Goal: Task Accomplishment & Management: Complete application form

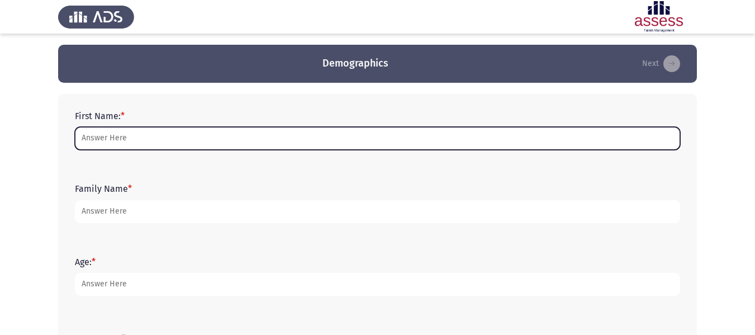
click at [217, 140] on input "First Name: *" at bounding box center [377, 138] width 605 height 23
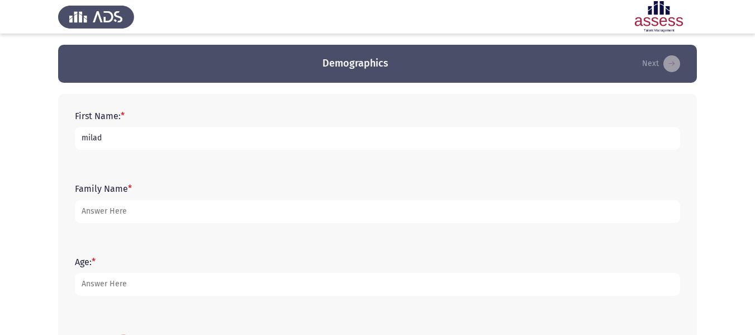
scroll to position [56, 0]
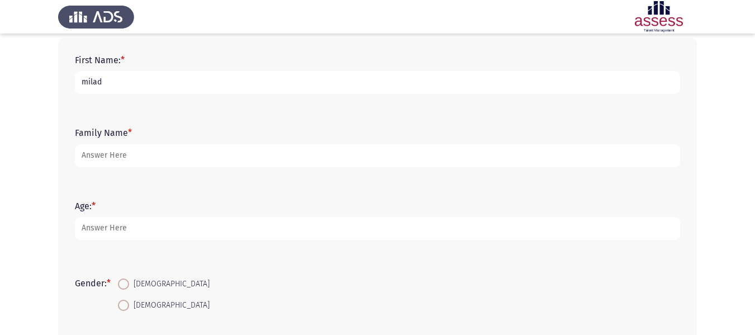
type input "milad"
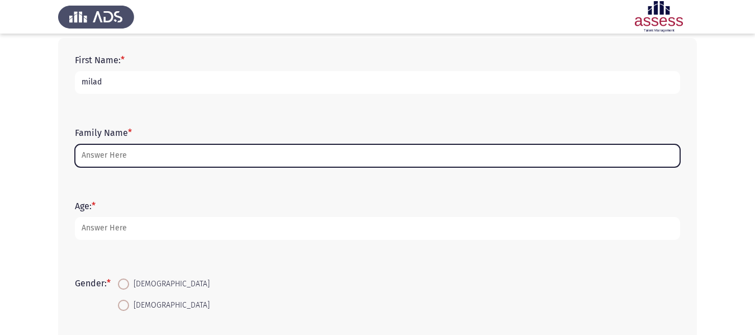
click at [196, 154] on input "Family Name *" at bounding box center [377, 155] width 605 height 23
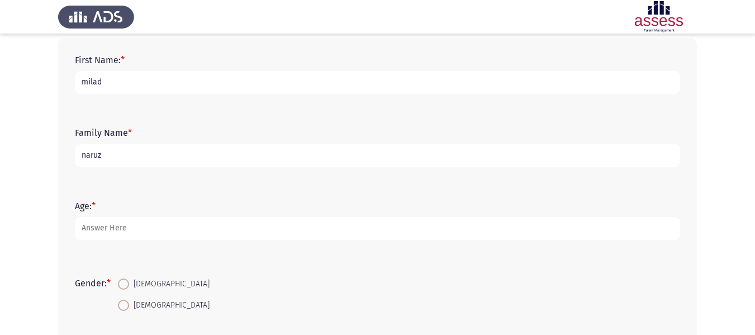
type input "naruz"
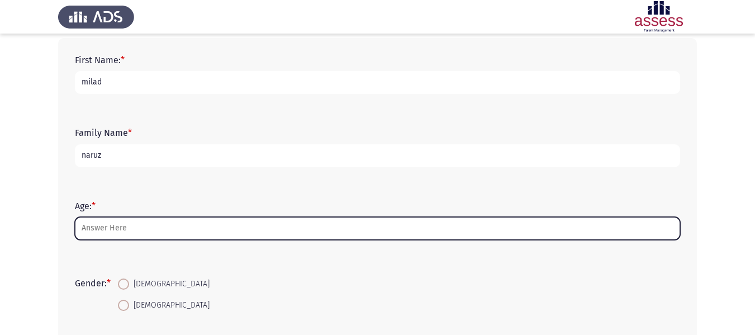
click at [172, 226] on input "Age: *" at bounding box center [377, 228] width 605 height 23
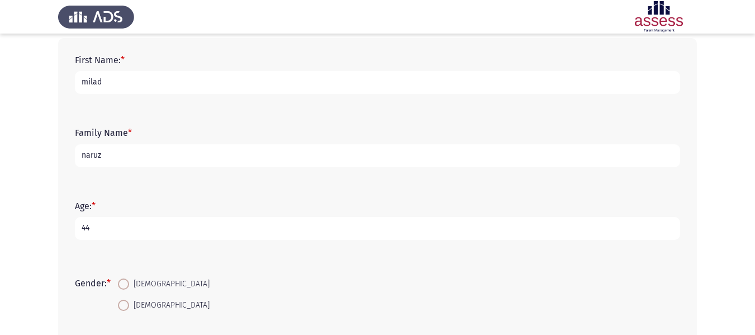
type input "44"
click at [117, 225] on input "44" at bounding box center [377, 228] width 605 height 23
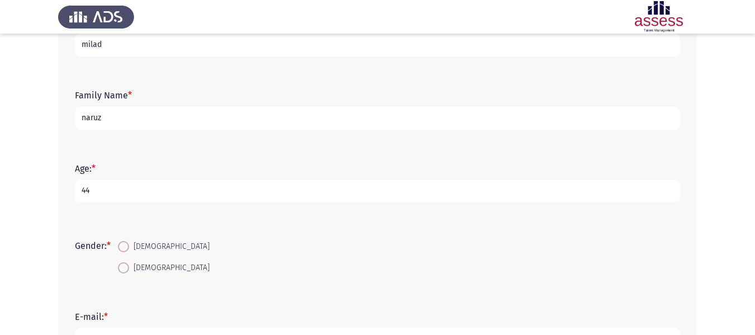
scroll to position [112, 0]
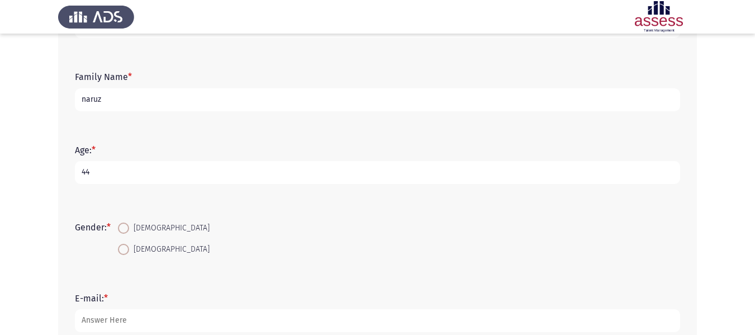
click at [129, 231] on span at bounding box center [123, 227] width 11 height 11
click at [129, 231] on input "[DEMOGRAPHIC_DATA]" at bounding box center [123, 227] width 11 height 11
radio input "true"
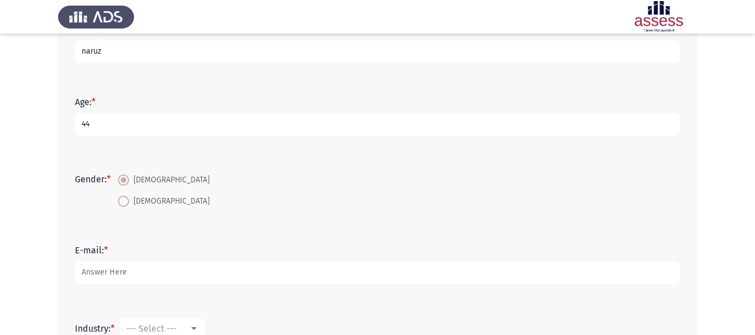
scroll to position [224, 0]
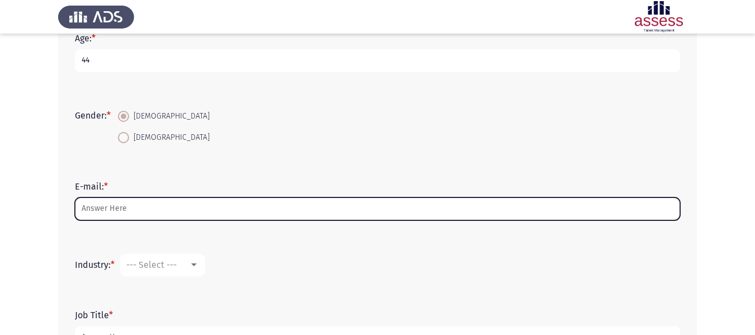
click at [143, 205] on input "E-mail: *" at bounding box center [377, 208] width 605 height 23
click at [151, 209] on input "E-mail: *" at bounding box center [377, 208] width 605 height 23
paste input "[EMAIL_ADDRESS][DOMAIN_NAME]"
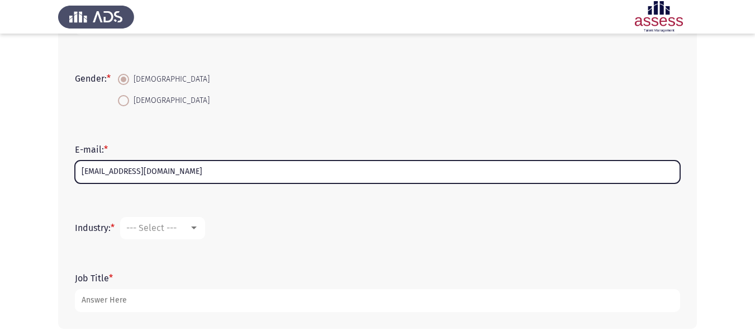
scroll to position [310, 0]
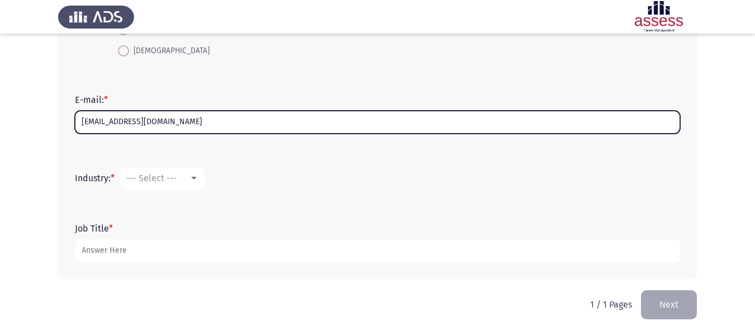
type input "[EMAIL_ADDRESS][DOMAIN_NAME]"
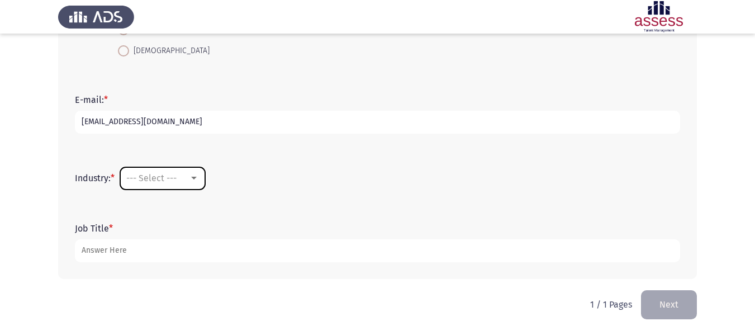
click at [197, 180] on div at bounding box center [194, 178] width 10 height 9
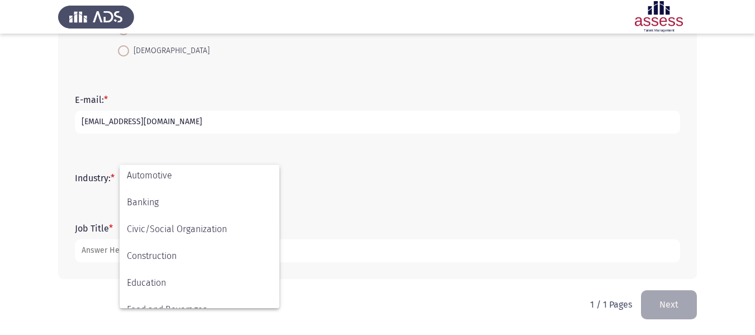
scroll to position [0, 0]
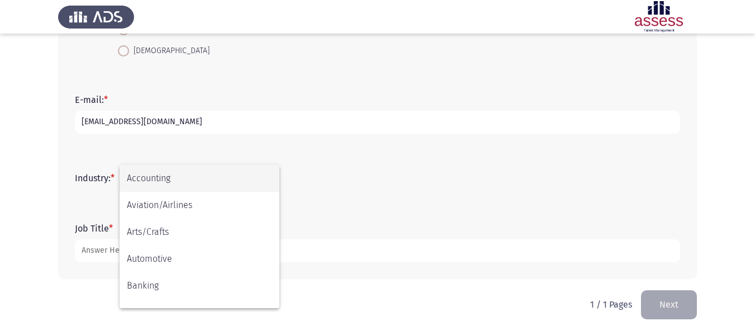
click at [64, 154] on div at bounding box center [377, 167] width 755 height 335
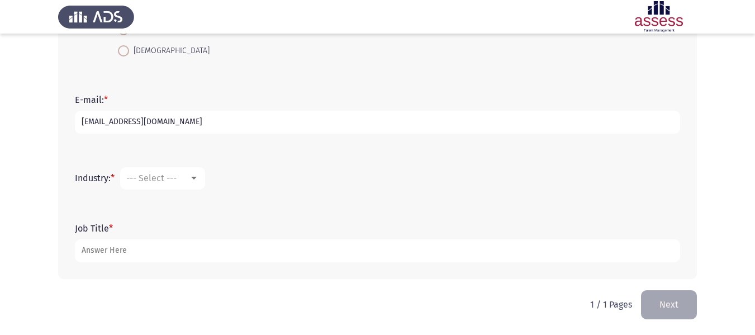
drag, startPoint x: 71, startPoint y: 179, endPoint x: 105, endPoint y: 182, distance: 34.2
click at [106, 182] on div "Industry: * --- Select ---" at bounding box center [377, 179] width 617 height 34
drag, startPoint x: 107, startPoint y: 182, endPoint x: 82, endPoint y: 178, distance: 25.6
click at [81, 178] on label "Industry: *" at bounding box center [95, 178] width 40 height 11
click at [197, 179] on div at bounding box center [194, 178] width 6 height 3
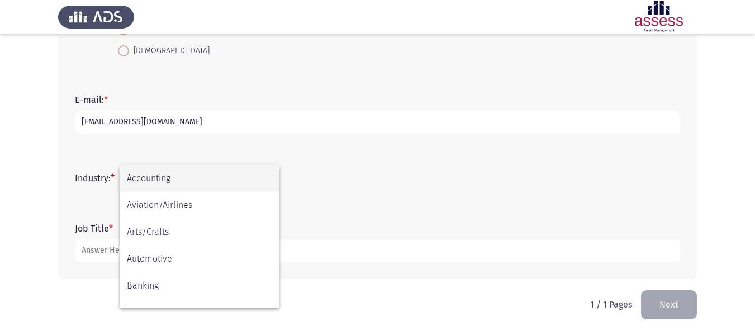
click at [197, 179] on span "Accounting" at bounding box center [199, 178] width 145 height 27
click at [197, 179] on div at bounding box center [194, 178] width 6 height 3
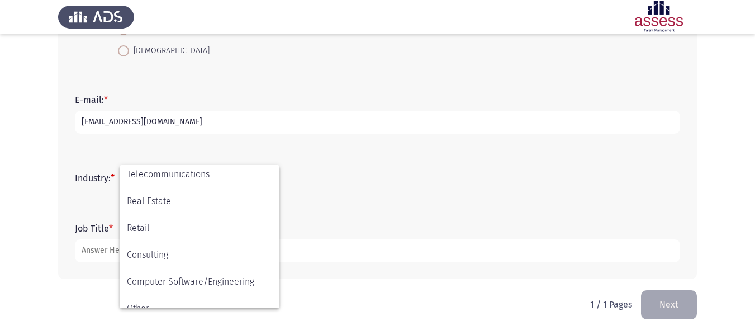
scroll to position [367, 0]
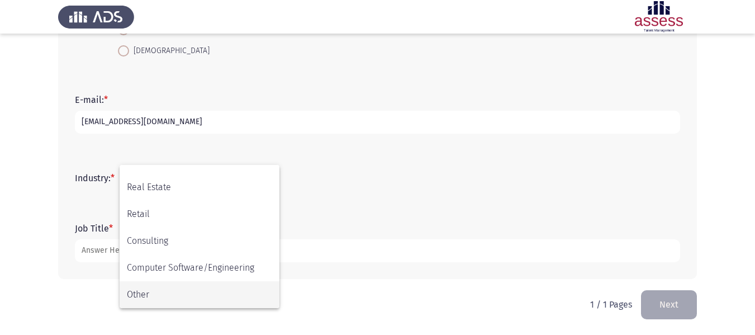
click at [154, 296] on span "Other" at bounding box center [199, 294] width 145 height 27
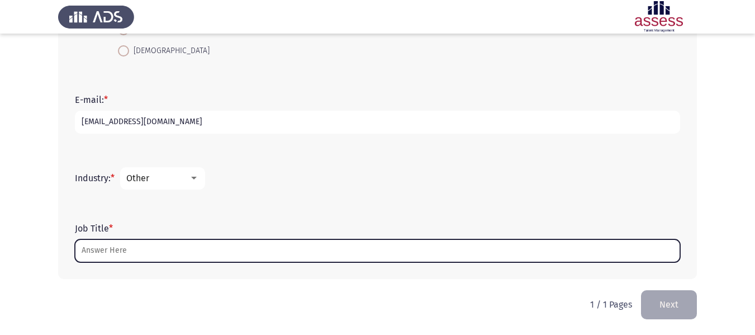
click at [143, 252] on input "Job Title *" at bounding box center [377, 250] width 605 height 23
click at [163, 250] on input "Job Title *" at bounding box center [377, 250] width 605 height 23
paste input "Mechanical Design Professional"
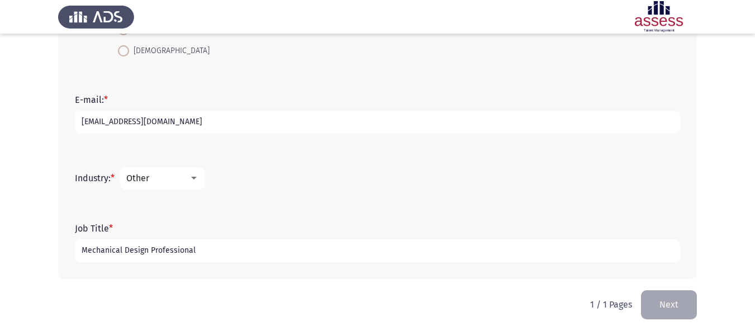
type input "Mechanical Design Professional"
click at [184, 276] on div "Job Title * Mechanical Design Professional" at bounding box center [377, 242] width 617 height 73
click at [673, 306] on button "Next" at bounding box center [669, 304] width 56 height 29
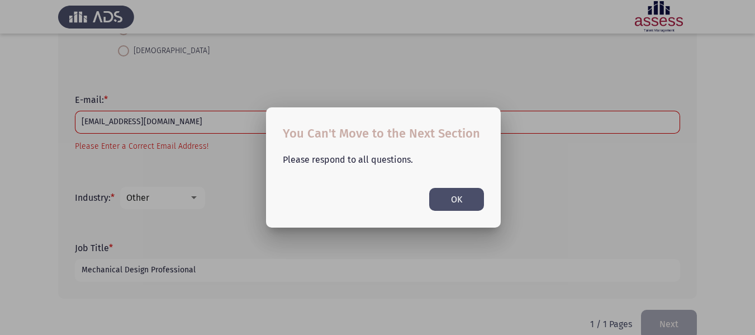
scroll to position [0, 0]
click at [453, 200] on button "OK" at bounding box center [456, 199] width 55 height 23
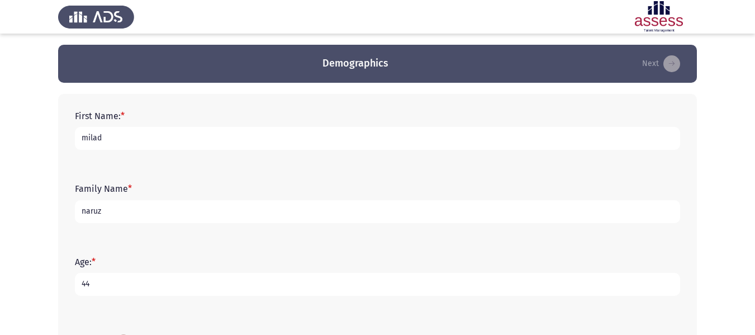
scroll to position [314, 0]
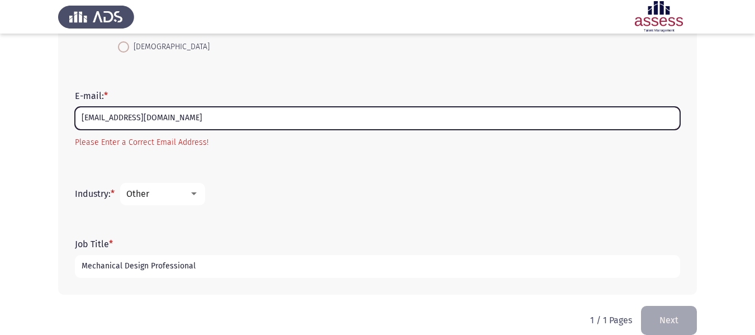
click at [211, 114] on input "[EMAIL_ADDRESS][DOMAIN_NAME]" at bounding box center [377, 118] width 605 height 23
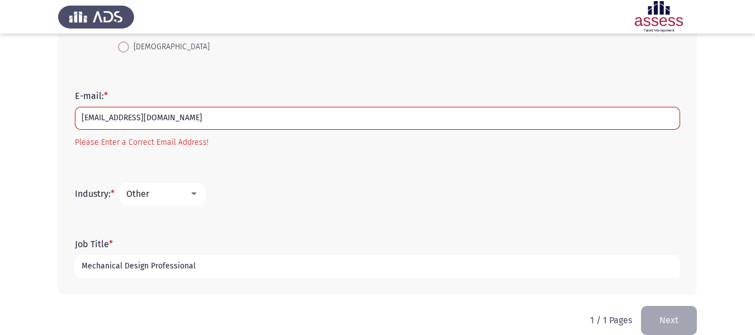
click at [664, 321] on button "Next" at bounding box center [669, 320] width 56 height 29
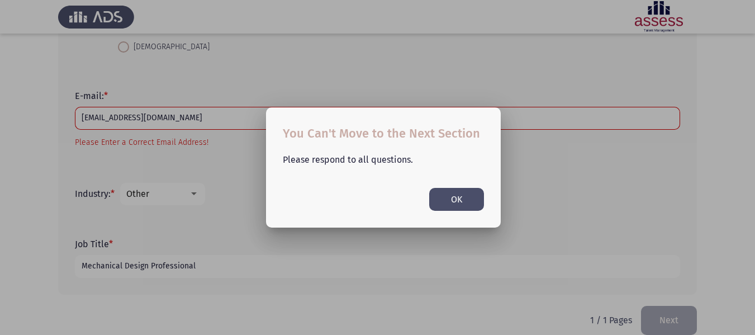
click at [451, 201] on button "OK" at bounding box center [456, 199] width 55 height 23
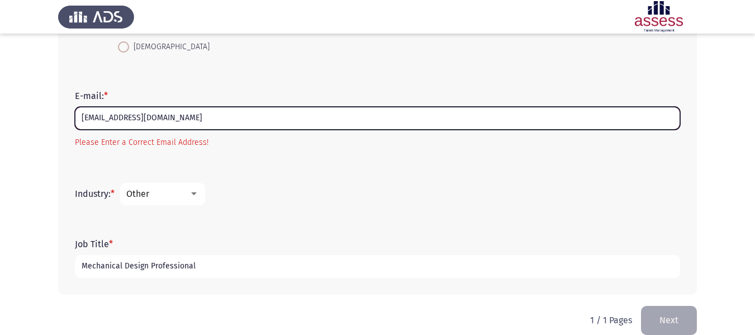
click at [236, 117] on input "[EMAIL_ADDRESS][DOMAIN_NAME]" at bounding box center [377, 118] width 605 height 23
click at [104, 121] on input "[EMAIL_ADDRESS][DOMAIN_NAME]" at bounding box center [377, 118] width 605 height 23
click at [206, 123] on input "[EMAIL_ADDRESS][DOMAIN_NAME]" at bounding box center [377, 118] width 605 height 23
click at [102, 119] on input "[EMAIL_ADDRESS][DOMAIN_NAME]" at bounding box center [377, 118] width 605 height 23
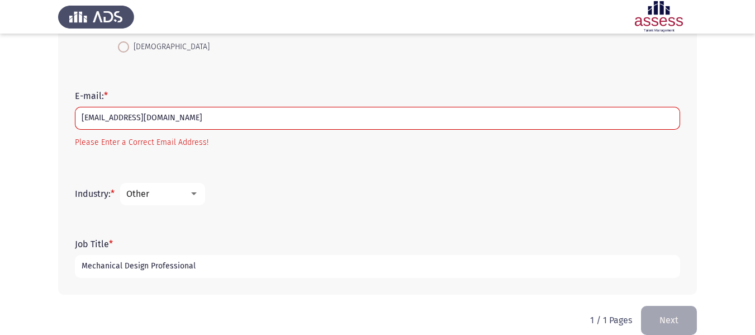
click at [295, 198] on form "Industry: * Other" at bounding box center [377, 194] width 605 height 22
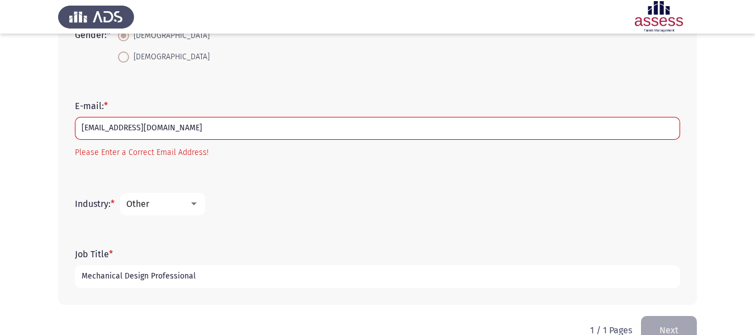
scroll to position [330, 0]
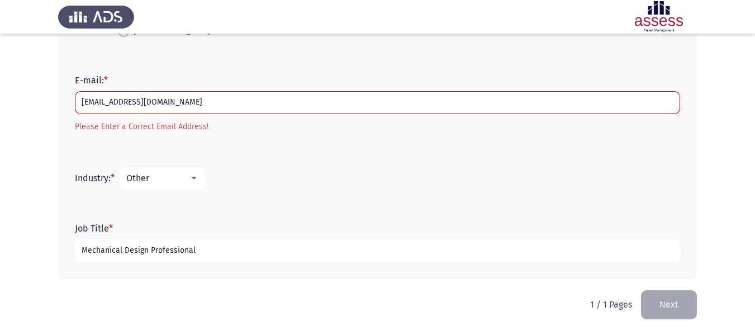
click at [677, 310] on button "Next" at bounding box center [669, 304] width 56 height 29
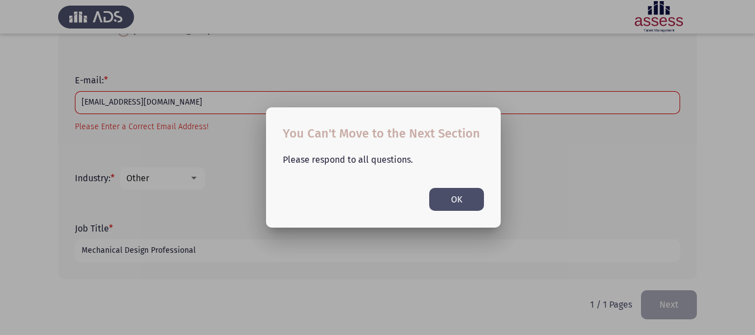
scroll to position [0, 0]
click at [448, 205] on button "OK" at bounding box center [456, 199] width 55 height 23
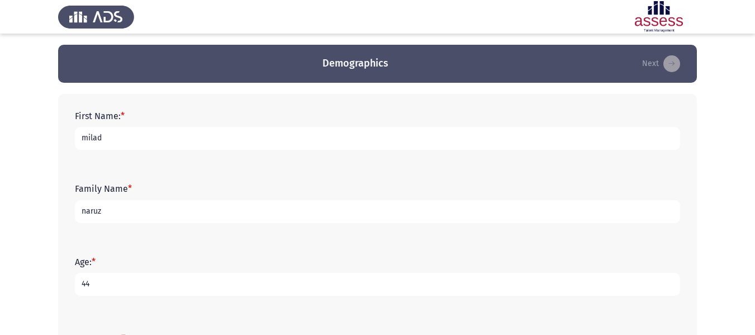
scroll to position [330, 0]
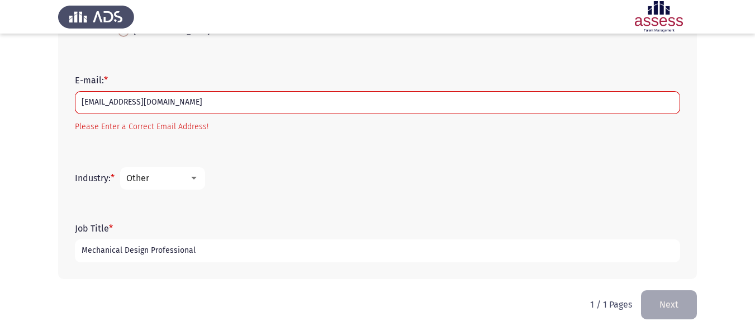
click at [617, 306] on p "1 / 1 Pages" at bounding box center [611, 304] width 42 height 11
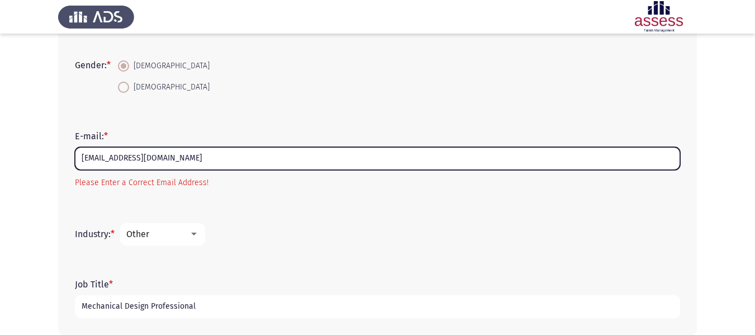
click at [313, 167] on input "[EMAIL_ADDRESS][DOMAIN_NAME]" at bounding box center [377, 158] width 605 height 23
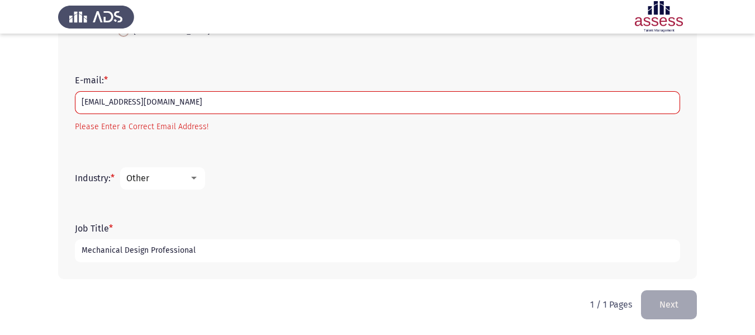
click at [663, 307] on button "Next" at bounding box center [669, 304] width 56 height 29
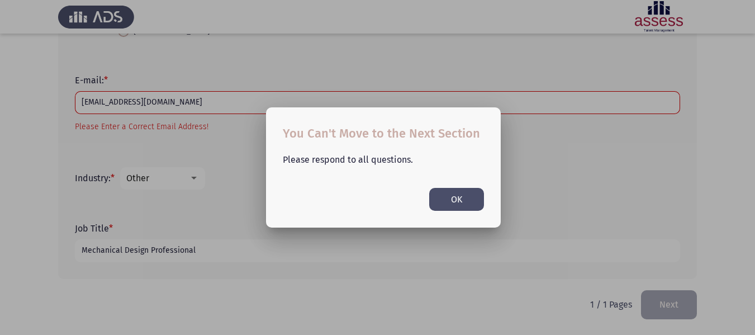
scroll to position [0, 0]
click at [449, 200] on button "OK" at bounding box center [456, 199] width 55 height 23
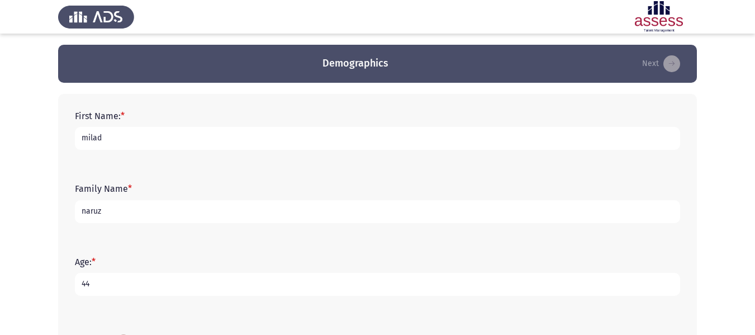
scroll to position [330, 0]
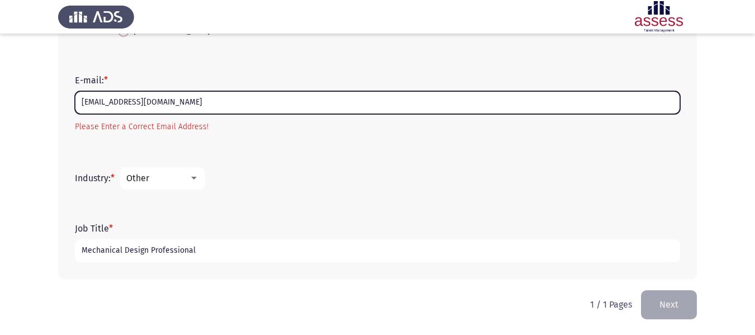
click at [222, 91] on input "[EMAIL_ADDRESS][DOMAIN_NAME]" at bounding box center [377, 102] width 605 height 23
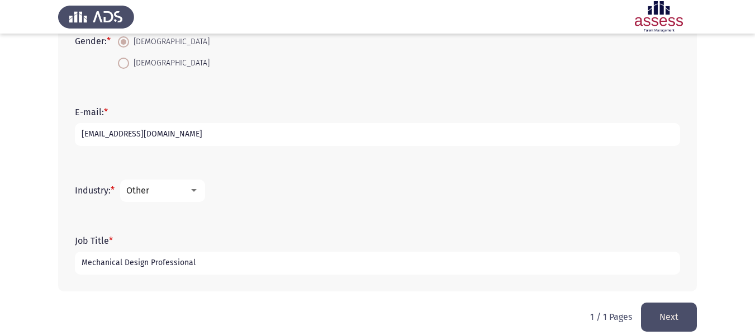
scroll to position [310, 0]
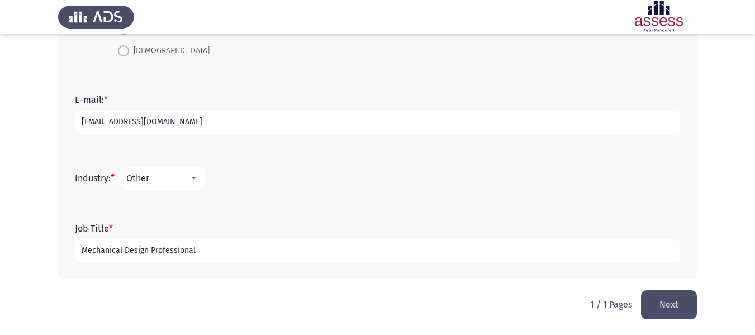
type input "[EMAIL_ADDRESS][DOMAIN_NAME]"
click at [187, 179] on div "Other" at bounding box center [157, 178] width 63 height 11
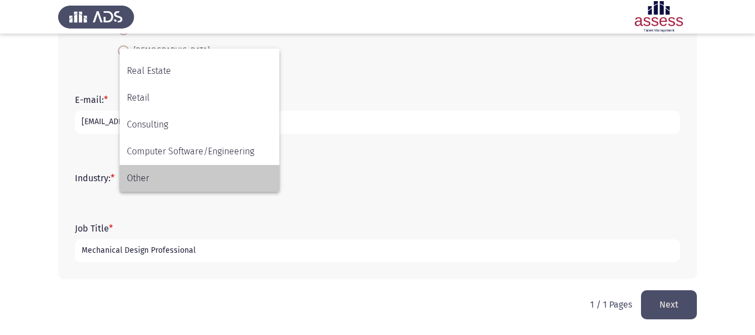
click at [211, 180] on span "Other" at bounding box center [199, 178] width 145 height 27
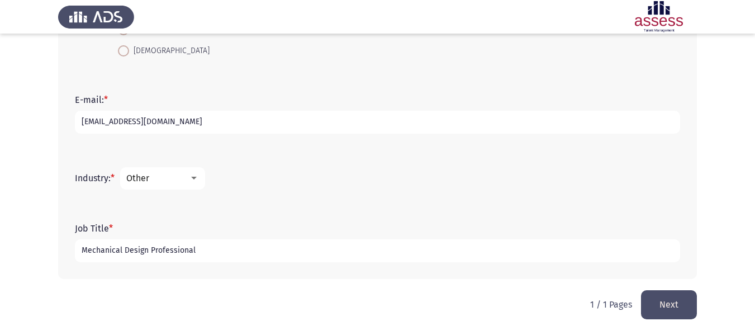
click at [664, 311] on button "Next" at bounding box center [669, 304] width 56 height 29
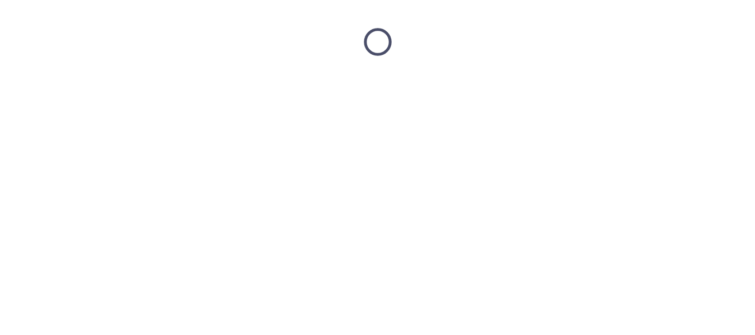
scroll to position [0, 0]
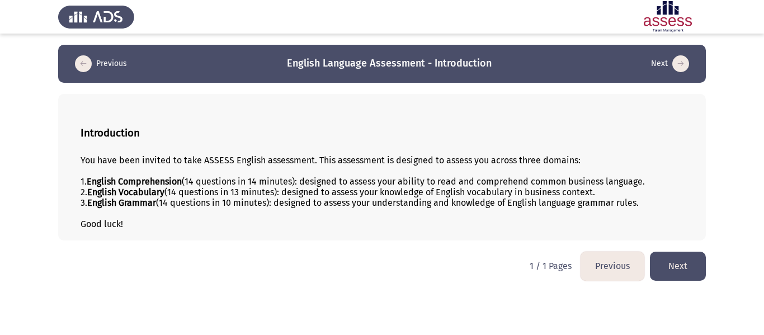
click at [686, 262] on button "Next" at bounding box center [678, 266] width 56 height 29
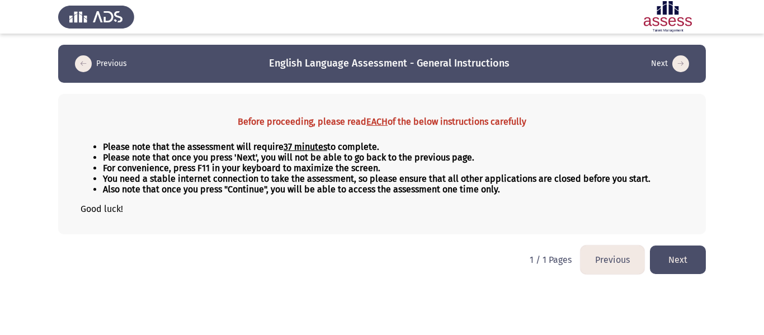
click at [675, 255] on button "Next" at bounding box center [678, 259] width 56 height 29
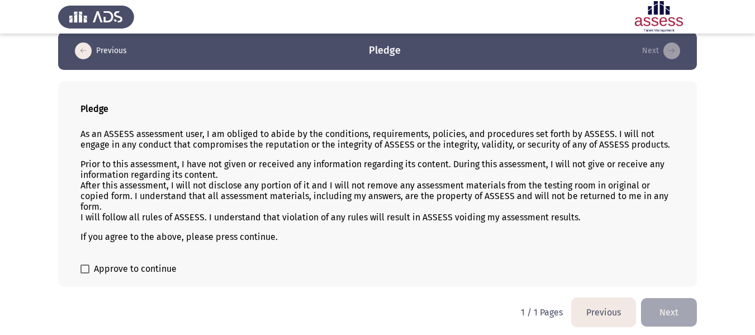
scroll to position [16, 0]
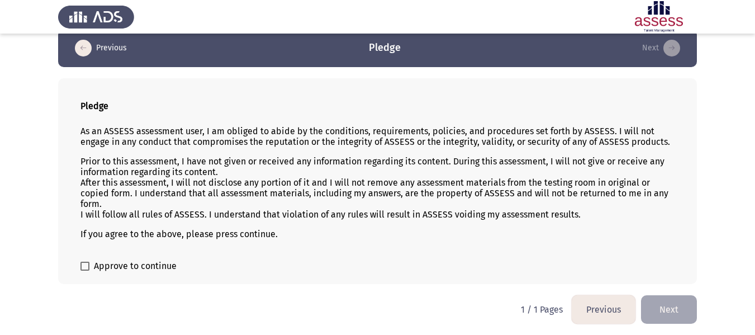
click at [146, 268] on span "Approve to continue" at bounding box center [135, 265] width 83 height 13
click at [85, 271] on input "Approve to continue" at bounding box center [84, 271] width 1 height 1
checkbox input "true"
click at [669, 307] on button "Next" at bounding box center [669, 309] width 56 height 29
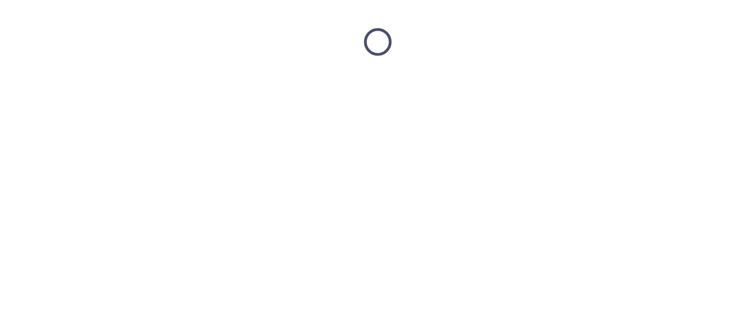
scroll to position [0, 0]
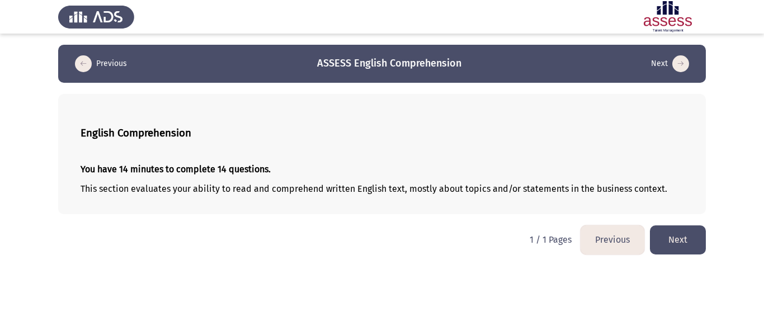
click at [680, 242] on button "Next" at bounding box center [678, 239] width 56 height 29
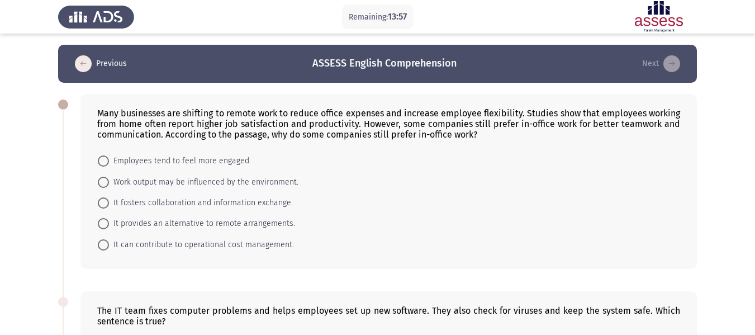
drag, startPoint x: 93, startPoint y: 108, endPoint x: 236, endPoint y: 262, distance: 209.2
click at [231, 262] on div "Many businesses are shifting to remote work to reduce office expenses and incre…" at bounding box center [389, 181] width 617 height 175
drag, startPoint x: 236, startPoint y: 262, endPoint x: 366, endPoint y: 245, distance: 131.3
click at [264, 259] on div "Many businesses are shifting to remote work to reduce office expenses and incre…" at bounding box center [389, 181] width 617 height 175
drag, startPoint x: 626, startPoint y: 137, endPoint x: 472, endPoint y: 163, distance: 156.5
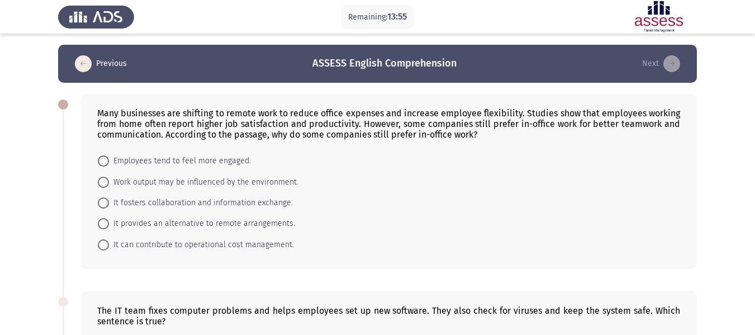
click at [472, 163] on div "Many businesses are shifting to remote work to reduce office expenses and incre…" at bounding box center [389, 181] width 617 height 175
drag, startPoint x: 115, startPoint y: 107, endPoint x: 356, endPoint y: 187, distance: 253.5
click at [353, 190] on div "Many businesses are shifting to remote work to reduce office expenses and incre…" at bounding box center [389, 181] width 617 height 175
drag, startPoint x: 486, startPoint y: 135, endPoint x: 101, endPoint y: 98, distance: 387.0
click at [101, 98] on div "Many businesses are shifting to remote work to reduce office expenses and incre…" at bounding box center [389, 181] width 617 height 175
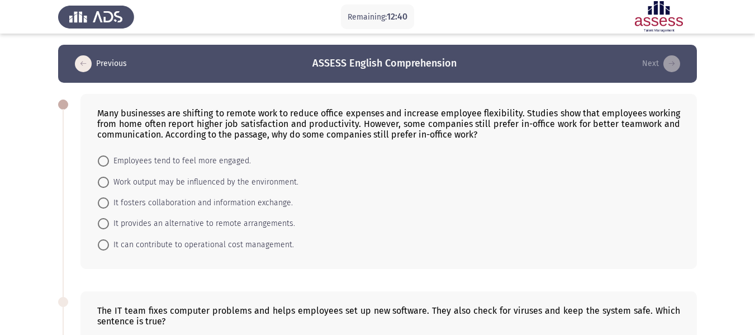
click at [102, 201] on span at bounding box center [103, 202] width 11 height 11
click at [102, 201] on input "It fosters collaboration and information exchange." at bounding box center [103, 202] width 11 height 11
radio input "true"
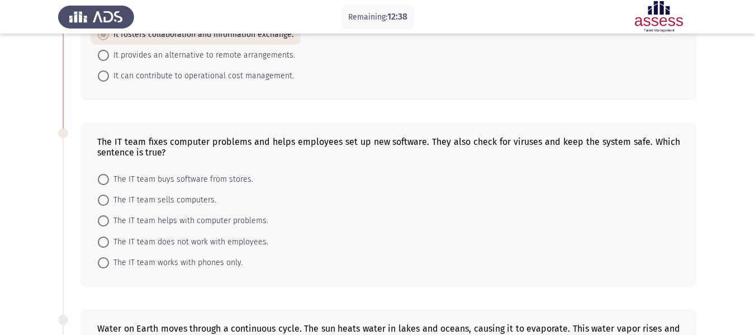
scroll to position [224, 0]
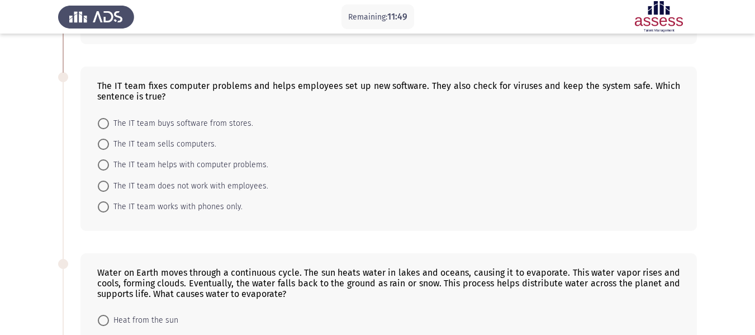
click at [104, 167] on span at bounding box center [103, 164] width 11 height 11
click at [104, 167] on input "The IT team helps with computer problems." at bounding box center [103, 164] width 11 height 11
radio input "true"
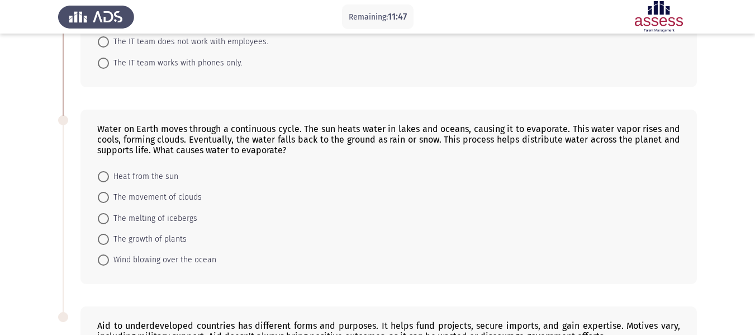
scroll to position [391, 0]
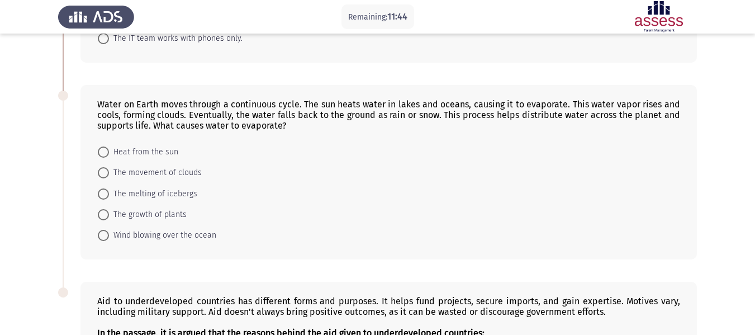
click at [103, 110] on div "Water on Earth moves through a continuous cycle. The sun heats water in lakes a…" at bounding box center [388, 115] width 583 height 32
drag, startPoint x: 681, startPoint y: 102, endPoint x: 100, endPoint y: 132, distance: 581.6
click at [100, 132] on div "Water on Earth moves through a continuous cycle. The sun heats water in lakes a…" at bounding box center [389, 172] width 617 height 175
click at [93, 126] on div "Water on Earth moves through a continuous cycle. The sun heats water in lakes a…" at bounding box center [389, 172] width 617 height 175
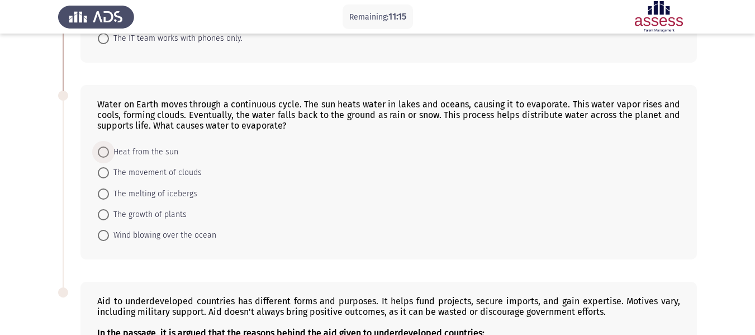
click at [106, 153] on span at bounding box center [103, 151] width 11 height 11
click at [106, 153] on input "Heat from the sun" at bounding box center [103, 151] width 11 height 11
radio input "true"
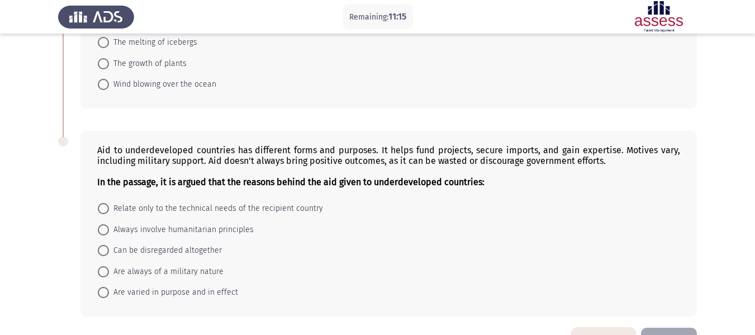
scroll to position [579, 0]
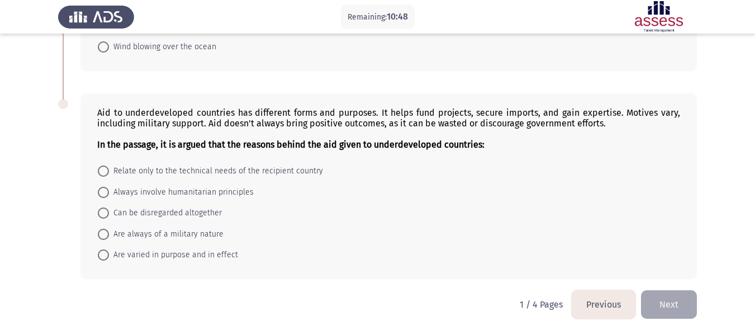
drag, startPoint x: 96, startPoint y: 110, endPoint x: 108, endPoint y: 108, distance: 11.9
click at [108, 108] on div "Aid to underdeveloped countries has different forms and purposes. It helps fund…" at bounding box center [389, 186] width 617 height 186
click at [467, 117] on div "Aid to underdeveloped countries has different forms and purposes. It helps fund…" at bounding box center [388, 128] width 583 height 42
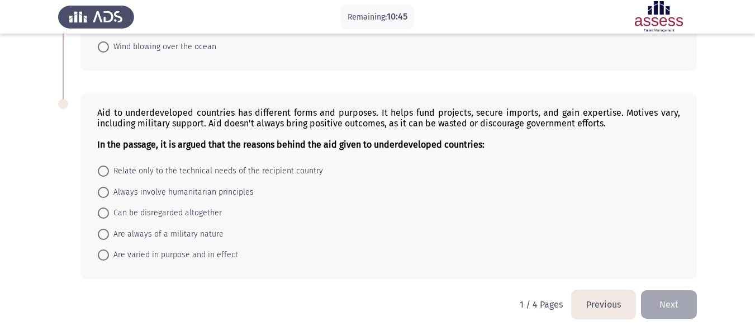
drag, startPoint x: 480, startPoint y: 144, endPoint x: 105, endPoint y: 105, distance: 377.1
click at [105, 105] on div "Aid to underdeveloped countries has different forms and purposes. It helps fund…" at bounding box center [389, 186] width 617 height 186
click at [109, 115] on div "Aid to underdeveloped countries has different forms and purposes. It helps fund…" at bounding box center [388, 128] width 583 height 42
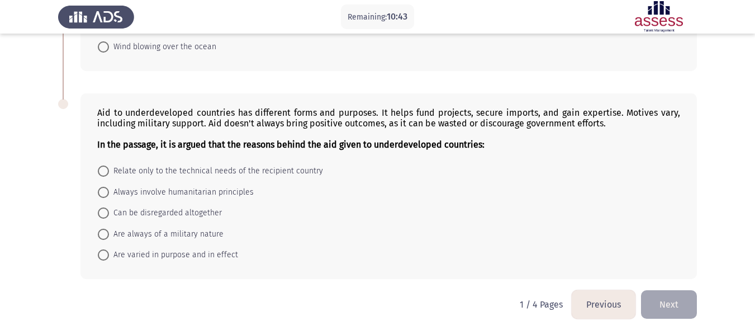
click at [109, 115] on div "Aid to underdeveloped countries has different forms and purposes. It helps fund…" at bounding box center [388, 128] width 583 height 42
click at [105, 252] on span at bounding box center [103, 254] width 11 height 11
click at [105, 252] on input "Are varied in purpose and in effect" at bounding box center [103, 254] width 11 height 11
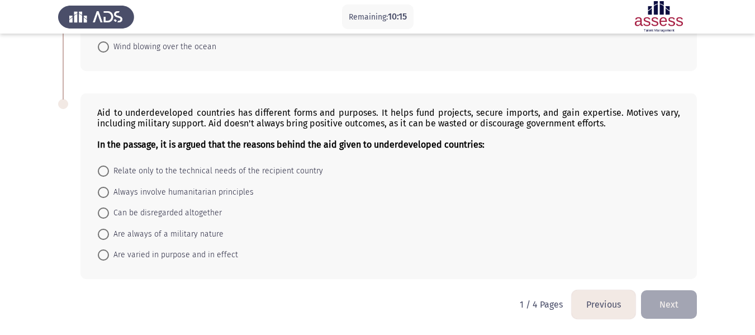
radio input "true"
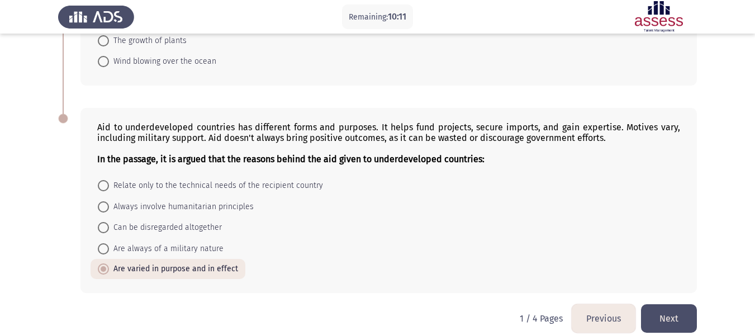
scroll to position [579, 0]
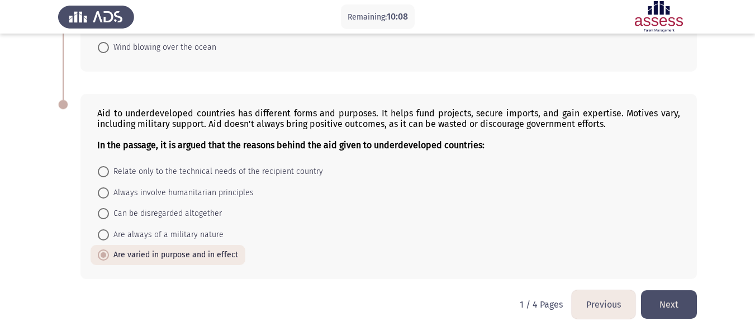
click at [666, 310] on button "Next" at bounding box center [669, 304] width 56 height 29
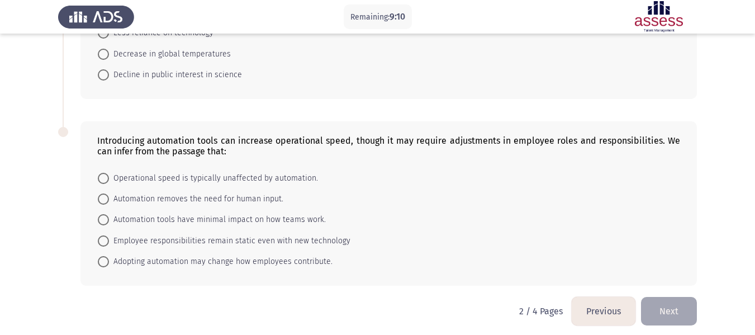
scroll to position [581, 0]
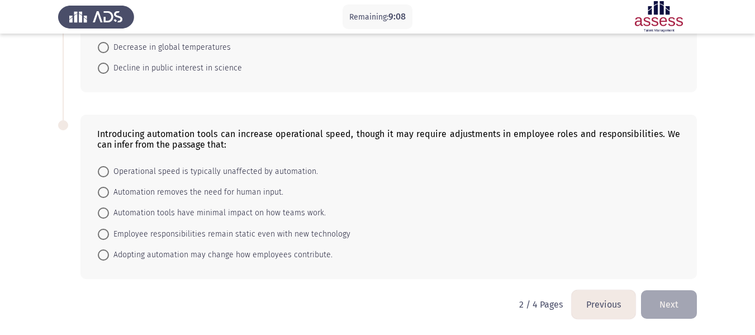
click at [593, 305] on button "Previous" at bounding box center [604, 304] width 64 height 29
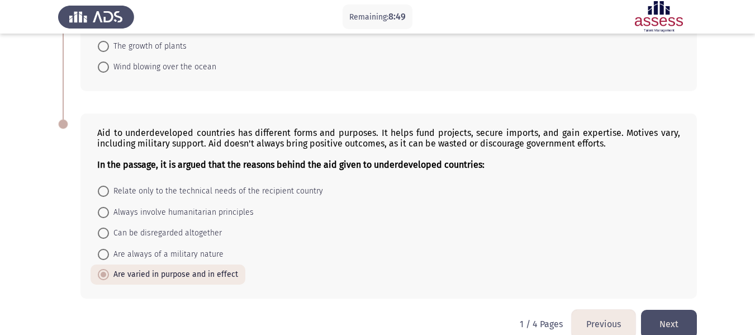
scroll to position [579, 0]
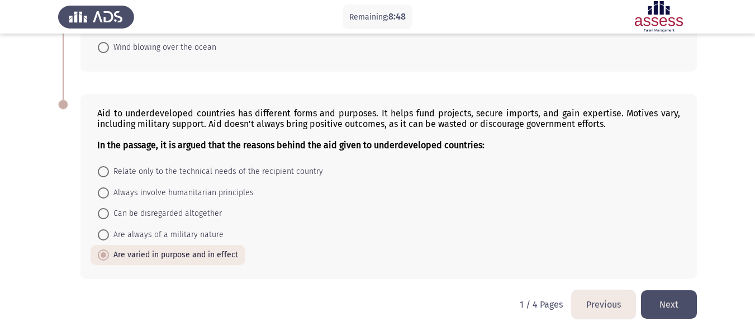
click at [668, 302] on button "Next" at bounding box center [669, 304] width 56 height 29
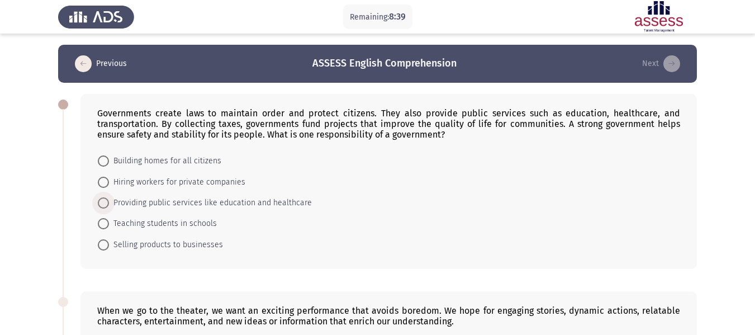
click at [209, 201] on span "Providing public services like education and healthcare" at bounding box center [210, 202] width 203 height 13
click at [109, 201] on input "Providing public services like education and healthcare" at bounding box center [103, 202] width 11 height 11
radio input "true"
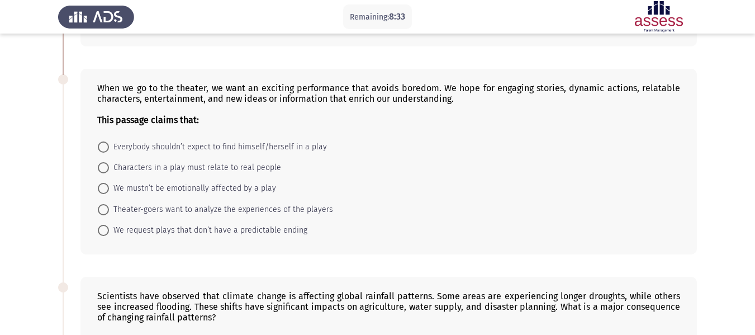
scroll to position [224, 0]
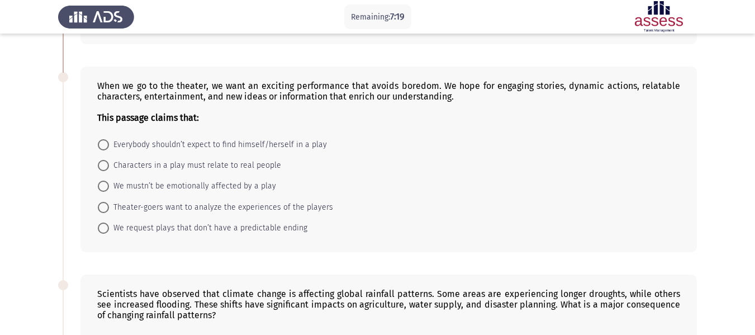
click at [104, 164] on span at bounding box center [103, 165] width 11 height 11
click at [104, 164] on input "Characters in a play must relate to real people" at bounding box center [103, 165] width 11 height 11
radio input "true"
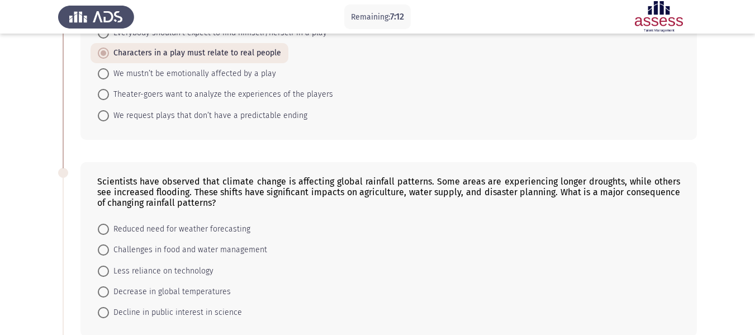
scroll to position [391, 0]
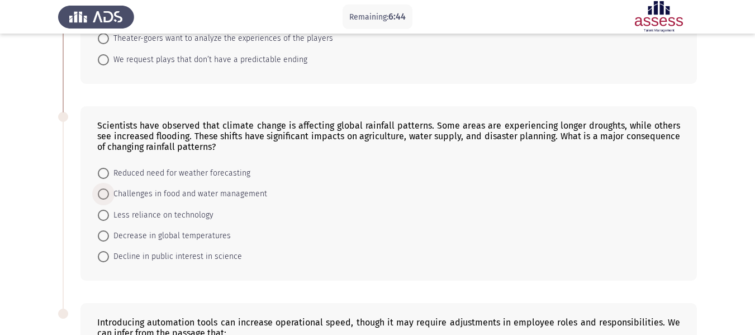
click at [103, 191] on span at bounding box center [103, 193] width 11 height 11
click at [103, 191] on input "Challenges in food and water management" at bounding box center [103, 193] width 11 height 11
radio input "true"
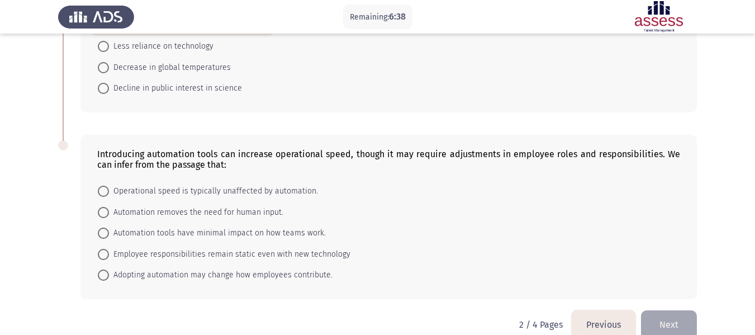
scroll to position [579, 0]
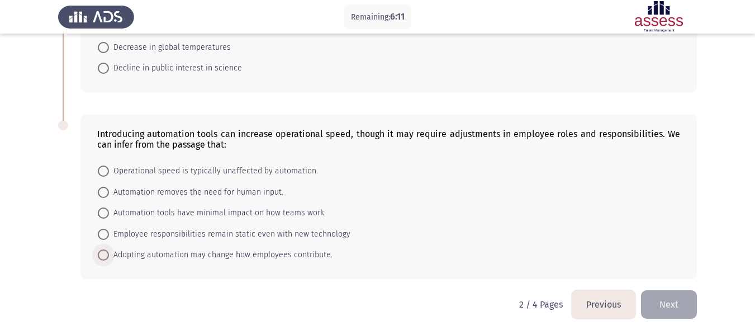
click at [103, 255] on span at bounding box center [103, 255] width 0 height 0
click at [103, 255] on input "Adopting automation may change how employees contribute." at bounding box center [103, 254] width 11 height 11
radio input "true"
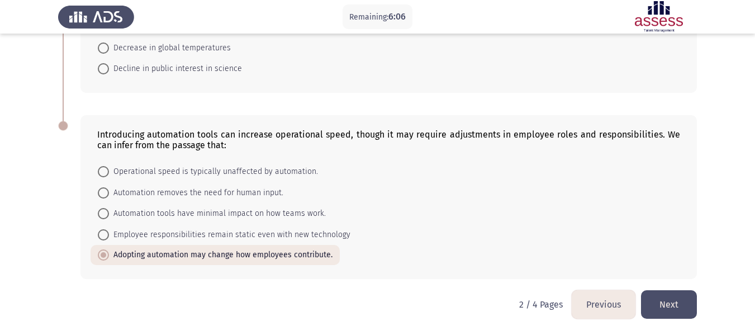
click at [671, 299] on button "Next" at bounding box center [669, 304] width 56 height 29
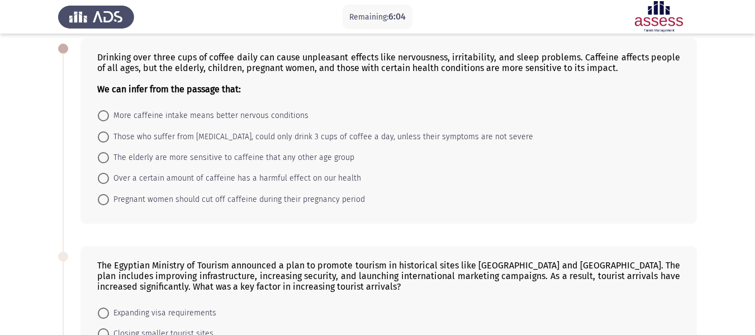
scroll to position [0, 0]
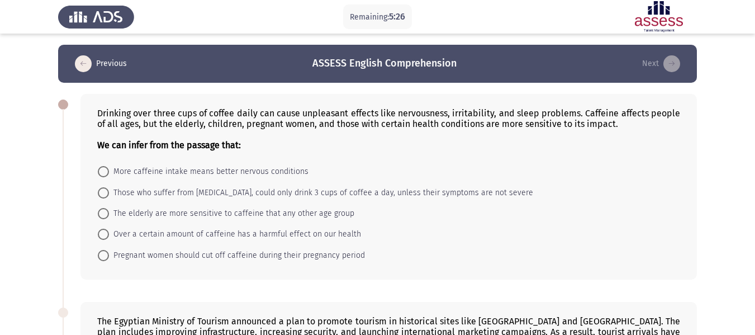
click at [102, 238] on span at bounding box center [103, 234] width 11 height 11
click at [102, 238] on input "Over a certain amount of caffeine has a harmful effect on our health" at bounding box center [103, 234] width 11 height 11
radio input "true"
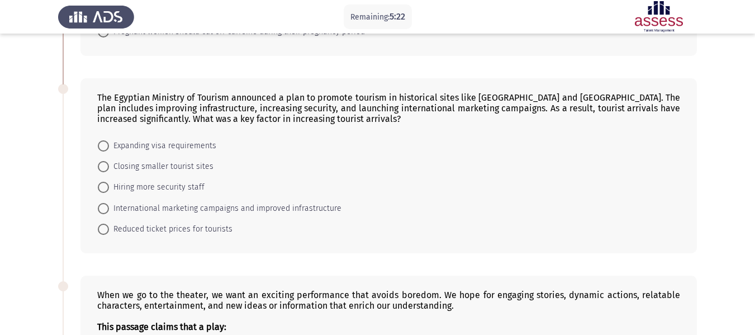
scroll to position [224, 0]
click at [100, 203] on span at bounding box center [103, 207] width 11 height 11
click at [100, 203] on input "International marketing campaigns and improved infrastructure" at bounding box center [103, 207] width 11 height 11
radio input "true"
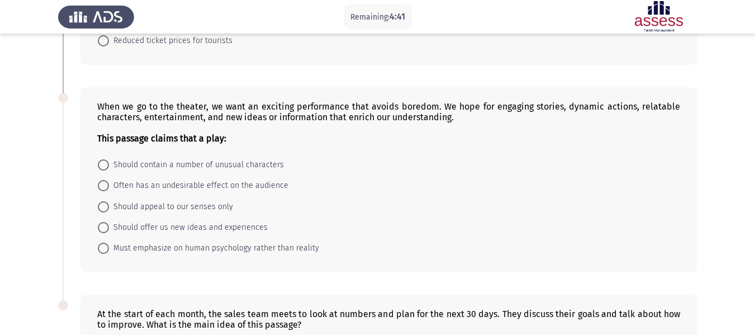
scroll to position [391, 0]
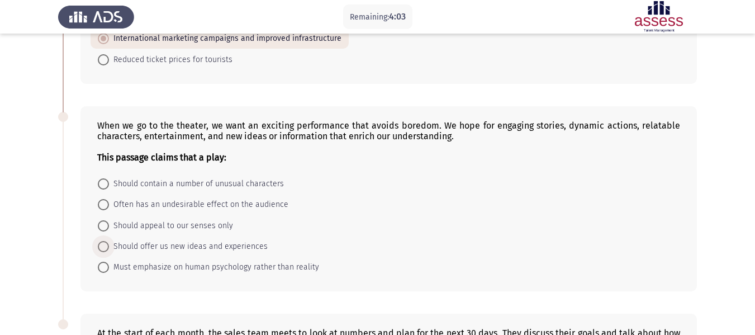
click at [105, 242] on span at bounding box center [103, 246] width 11 height 11
click at [105, 242] on input "Should offer us new ideas and experiences" at bounding box center [103, 246] width 11 height 11
radio input "true"
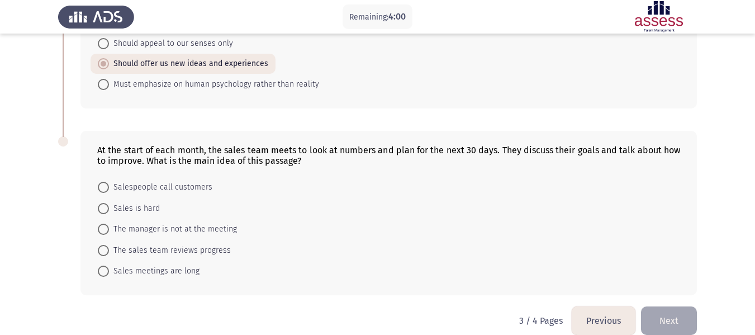
scroll to position [590, 0]
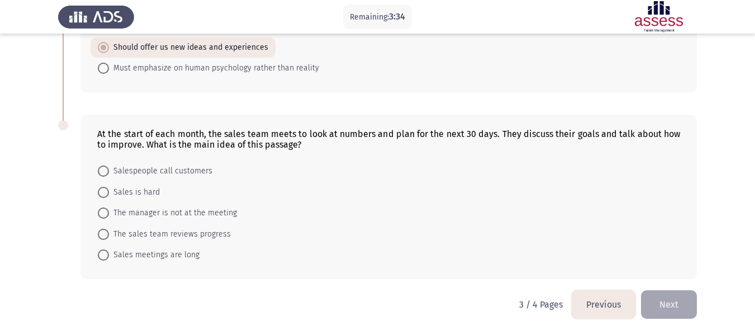
click at [105, 236] on span at bounding box center [103, 234] width 11 height 11
click at [105, 236] on input "The sales team reviews progress" at bounding box center [103, 234] width 11 height 11
radio input "true"
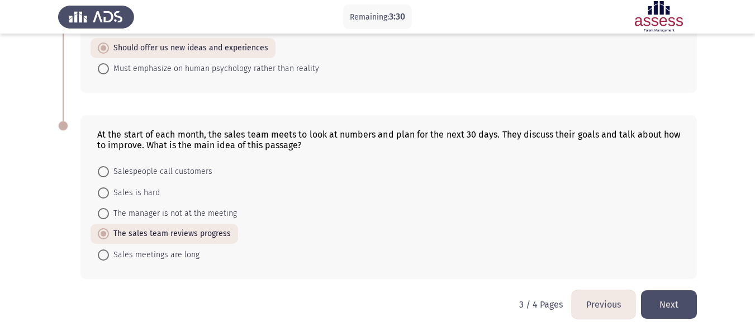
click at [667, 301] on button "Next" at bounding box center [669, 304] width 56 height 29
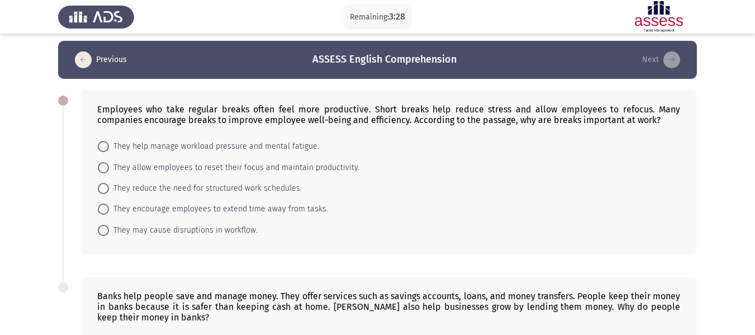
scroll to position [0, 0]
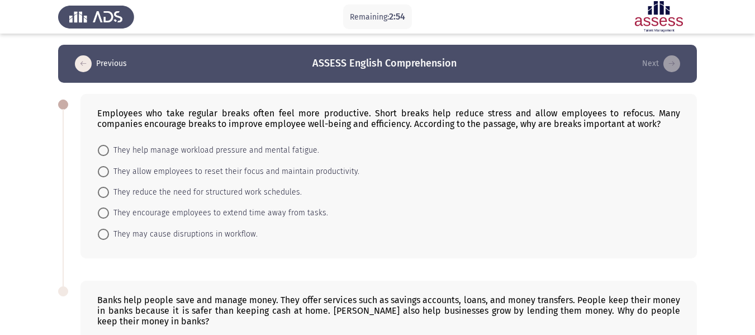
click at [104, 174] on span at bounding box center [103, 171] width 11 height 11
click at [104, 174] on input "They allow employees to reset their focus and maintain productivity." at bounding box center [103, 171] width 11 height 11
radio input "true"
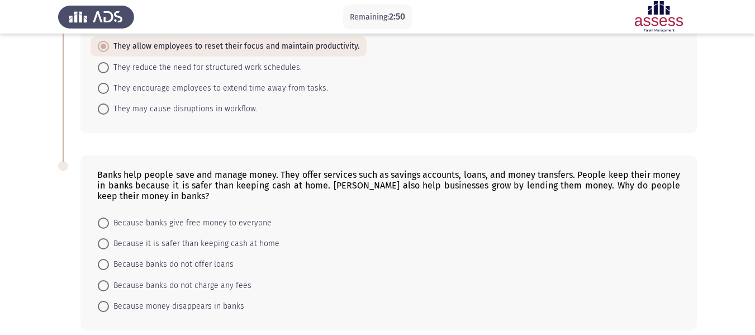
scroll to position [168, 0]
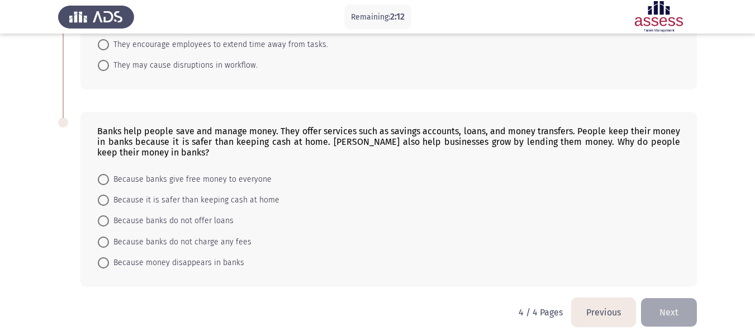
click at [105, 200] on span at bounding box center [103, 200] width 11 height 11
click at [105, 200] on input "Because it is safer than keeping cash at home" at bounding box center [103, 200] width 11 height 11
radio input "true"
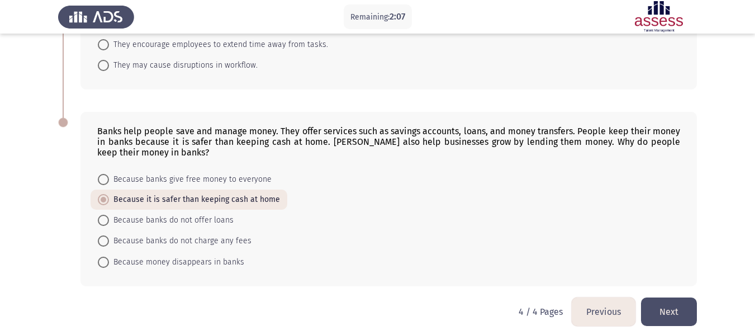
click at [669, 307] on button "Next" at bounding box center [669, 311] width 56 height 29
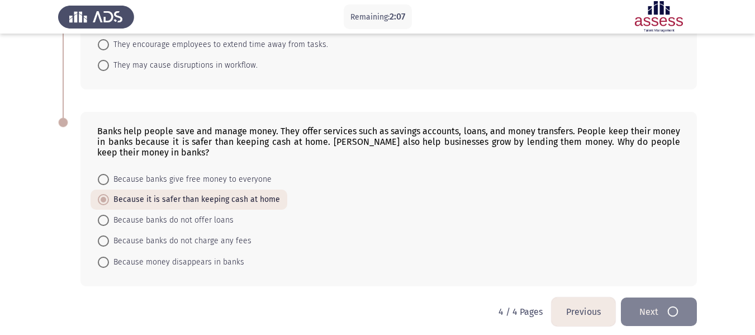
scroll to position [0, 0]
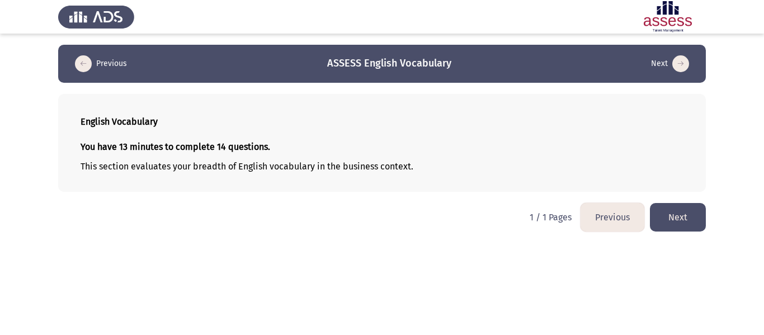
click at [680, 221] on button "Next" at bounding box center [678, 217] width 56 height 29
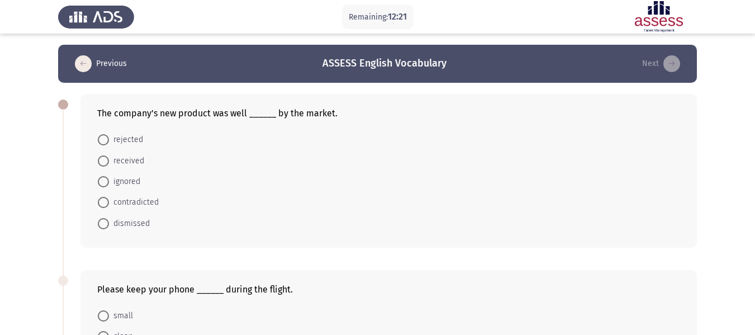
click at [102, 162] on span at bounding box center [103, 160] width 11 height 11
click at [102, 162] on input "received" at bounding box center [103, 160] width 11 height 11
radio input "true"
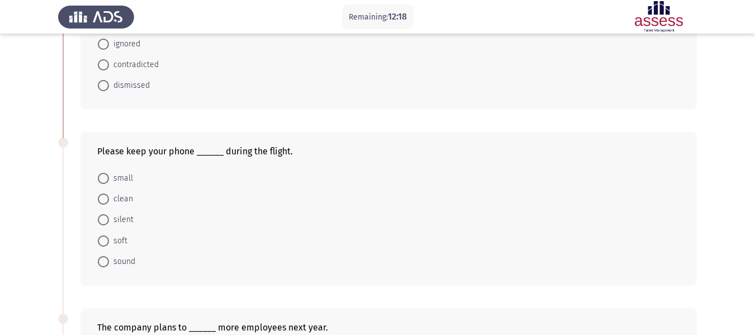
scroll to position [168, 0]
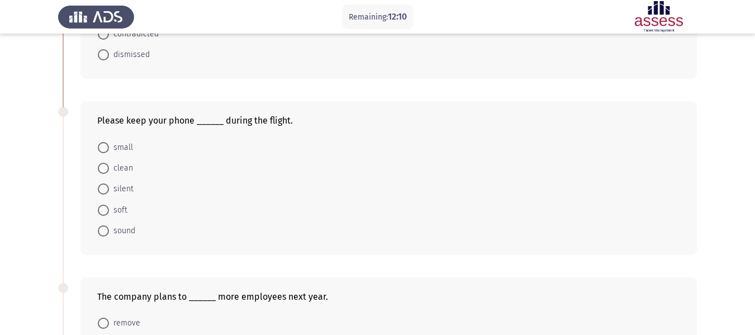
click at [105, 169] on span at bounding box center [103, 168] width 11 height 11
click at [105, 169] on input "clean" at bounding box center [103, 168] width 11 height 11
radio input "true"
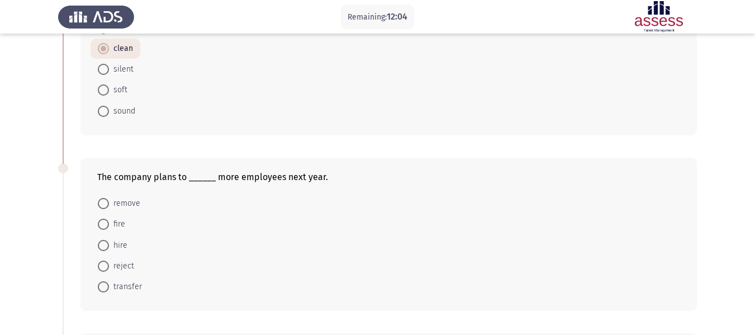
scroll to position [224, 0]
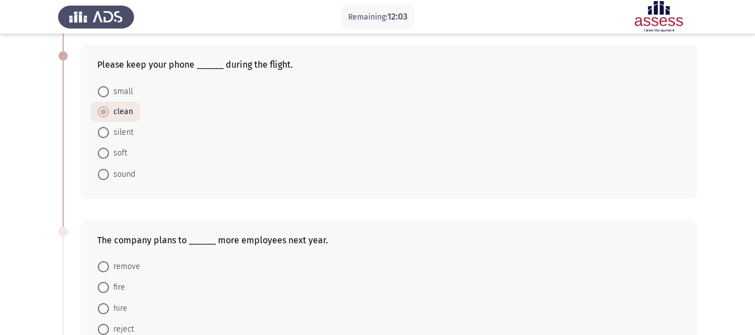
click at [106, 133] on span at bounding box center [103, 132] width 11 height 11
click at [106, 133] on input "silent" at bounding box center [103, 132] width 11 height 11
radio input "true"
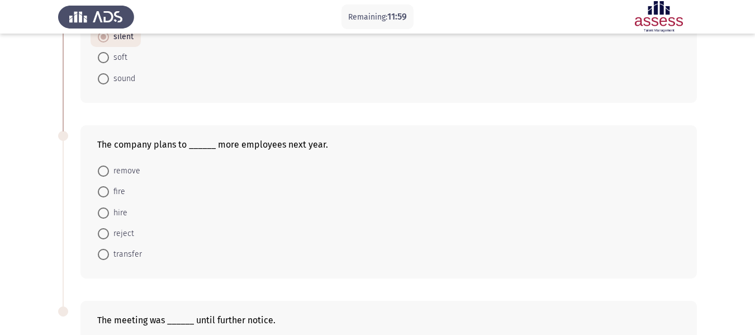
scroll to position [335, 0]
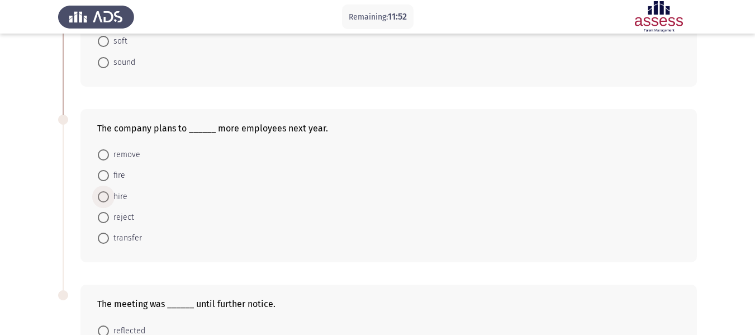
click at [100, 197] on span at bounding box center [103, 196] width 11 height 11
click at [100, 197] on input "hire" at bounding box center [103, 196] width 11 height 11
radio input "true"
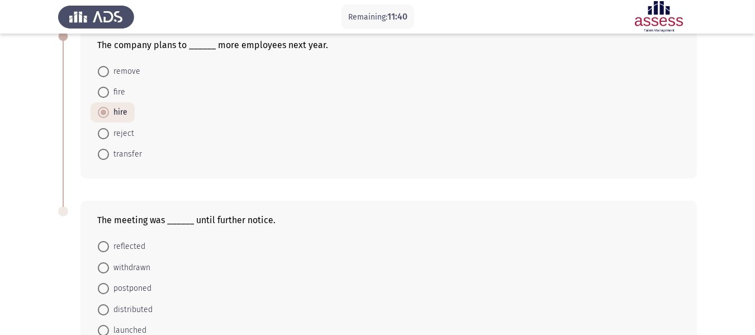
scroll to position [438, 0]
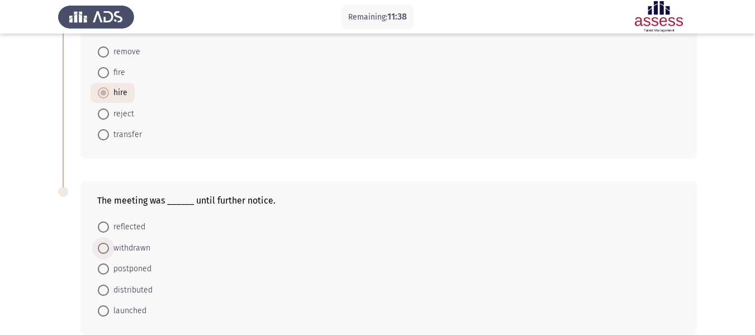
click at [104, 249] on span at bounding box center [103, 248] width 11 height 11
click at [104, 249] on input "withdrawn" at bounding box center [103, 248] width 11 height 11
radio input "true"
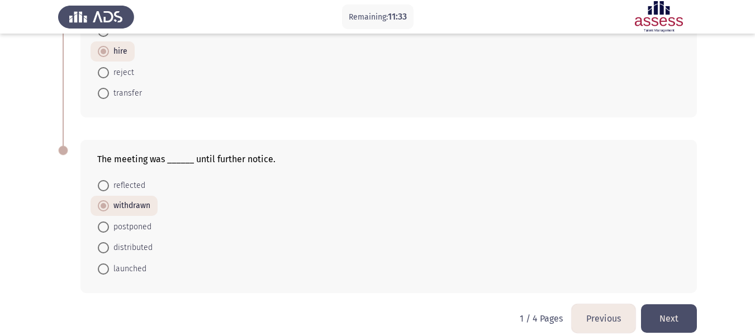
scroll to position [494, 0]
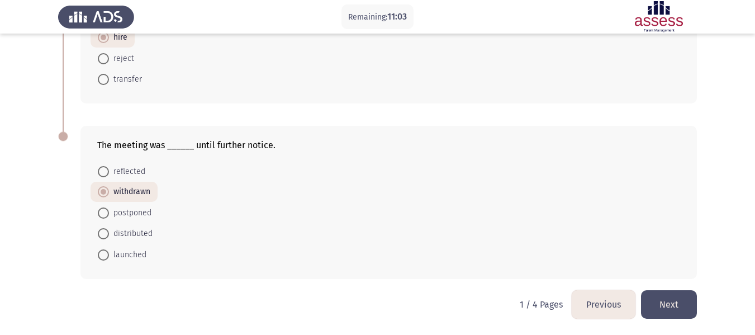
click at [107, 214] on span at bounding box center [103, 212] width 11 height 11
click at [107, 214] on input "postponed" at bounding box center [103, 212] width 11 height 11
radio input "true"
click at [683, 309] on button "Next" at bounding box center [669, 304] width 56 height 29
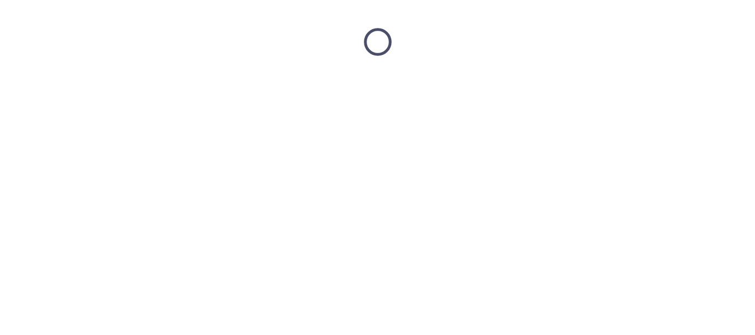
scroll to position [0, 0]
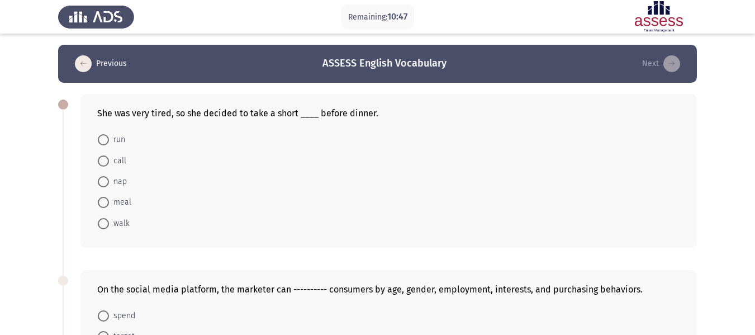
click at [107, 181] on span at bounding box center [103, 181] width 11 height 11
click at [107, 181] on input "nap" at bounding box center [103, 181] width 11 height 11
radio input "true"
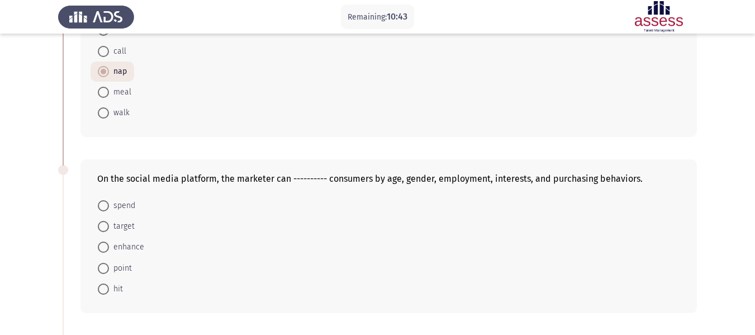
scroll to position [168, 0]
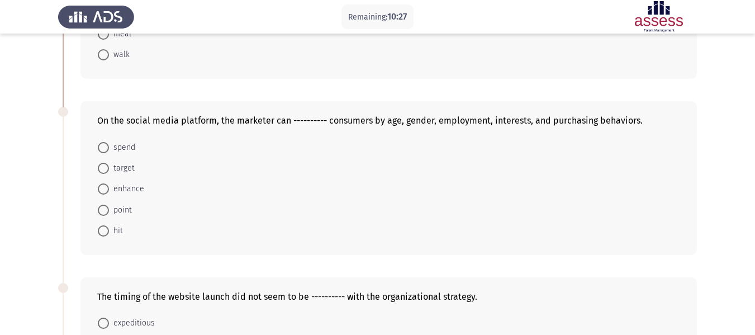
click at [102, 168] on span at bounding box center [103, 168] width 11 height 11
click at [102, 168] on input "target" at bounding box center [103, 168] width 11 height 11
radio input "true"
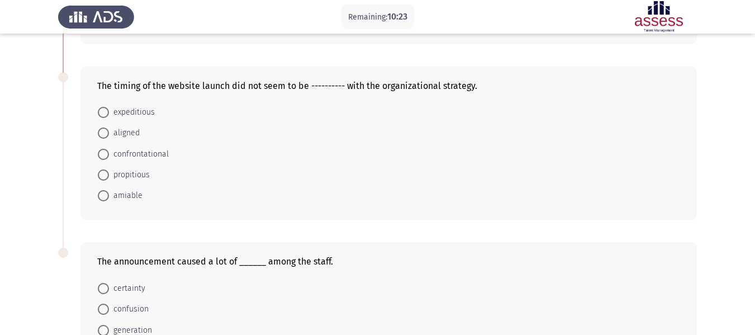
scroll to position [391, 0]
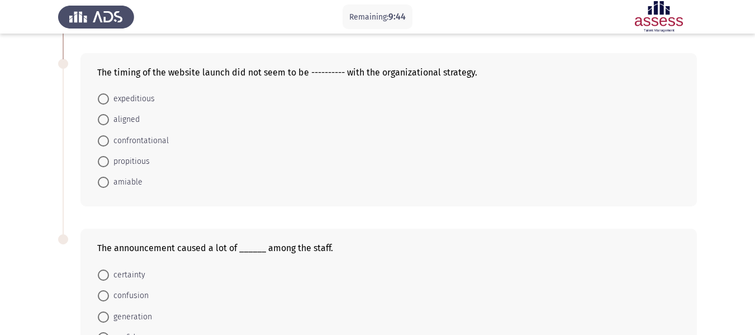
click at [101, 119] on span at bounding box center [103, 119] width 11 height 11
click at [101, 119] on input "aligned" at bounding box center [103, 119] width 11 height 11
radio input "true"
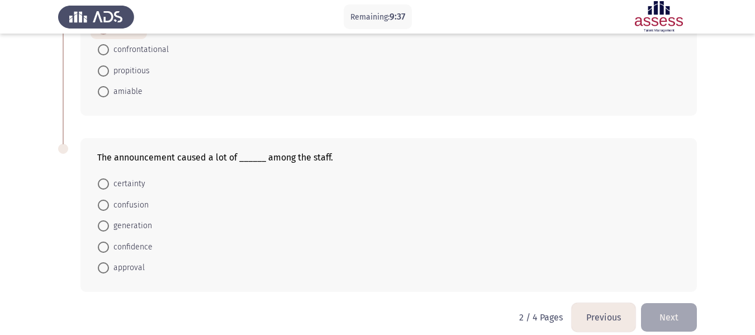
scroll to position [494, 0]
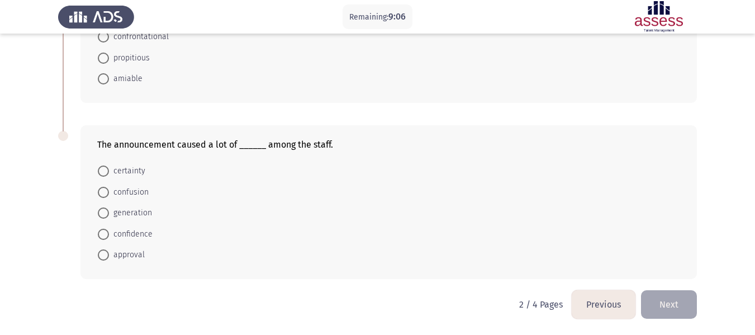
click at [103, 191] on span at bounding box center [103, 192] width 11 height 11
click at [103, 191] on input "confusion" at bounding box center [103, 192] width 11 height 11
radio input "true"
click at [678, 306] on button "Next" at bounding box center [669, 304] width 56 height 29
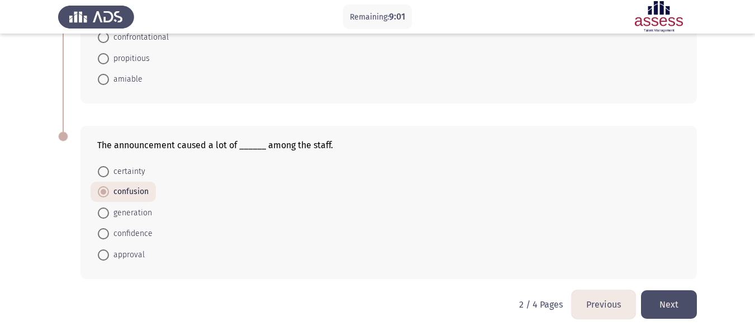
scroll to position [0, 0]
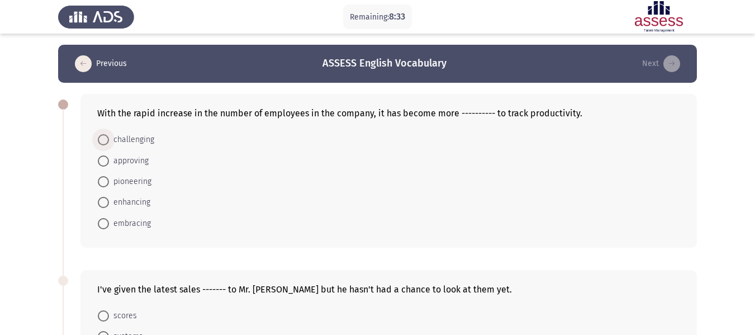
click at [100, 138] on span at bounding box center [103, 139] width 11 height 11
click at [100, 138] on input "challenging" at bounding box center [103, 139] width 11 height 11
radio input "true"
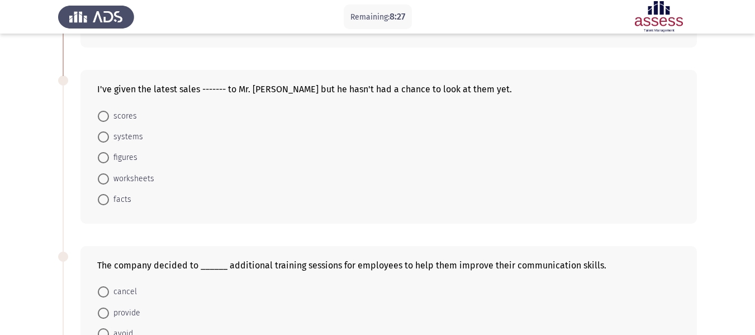
scroll to position [168, 0]
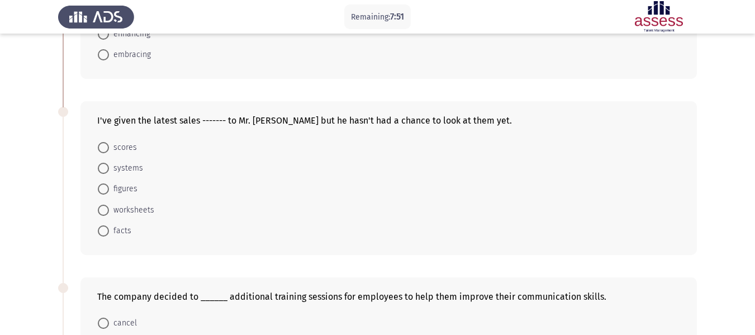
click at [104, 211] on span at bounding box center [103, 210] width 11 height 11
click at [104, 211] on input "worksheets" at bounding box center [103, 210] width 11 height 11
radio input "true"
click at [101, 190] on span at bounding box center [103, 188] width 11 height 11
click at [101, 190] on input "figures" at bounding box center [103, 188] width 11 height 11
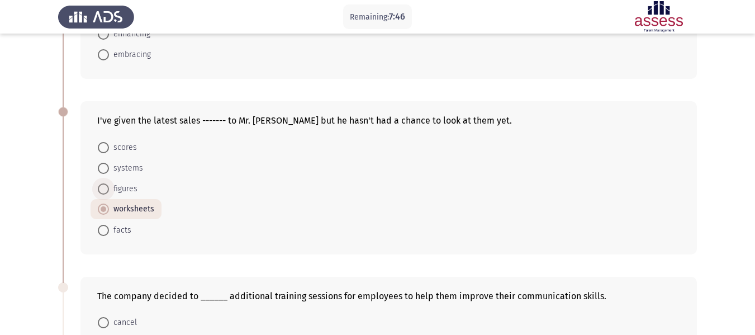
radio input "true"
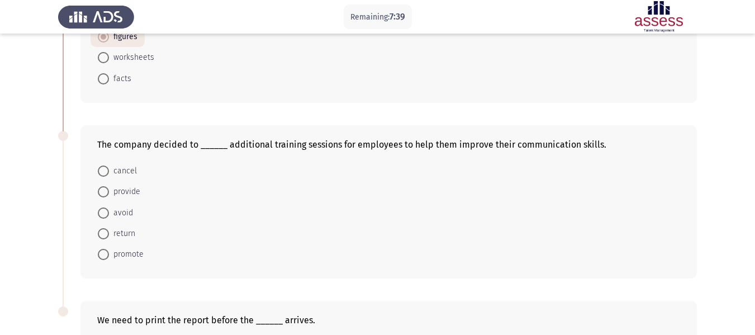
scroll to position [335, 0]
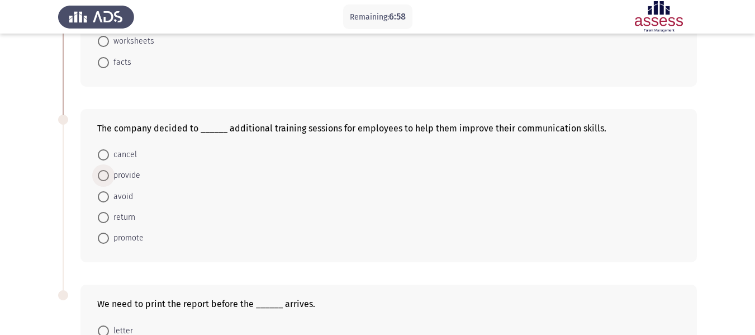
click at [103, 176] on span at bounding box center [103, 176] width 0 height 0
click at [103, 175] on input "provide" at bounding box center [103, 175] width 11 height 11
radio input "true"
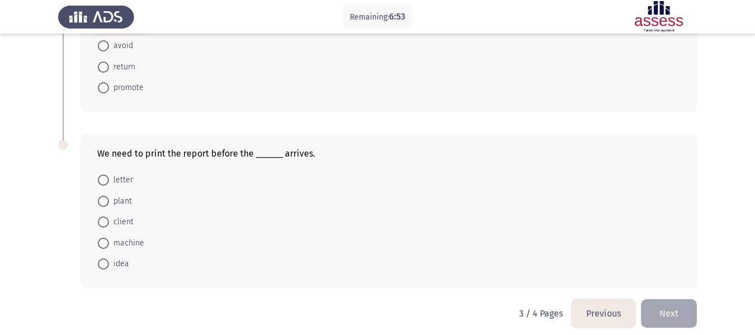
scroll to position [494, 0]
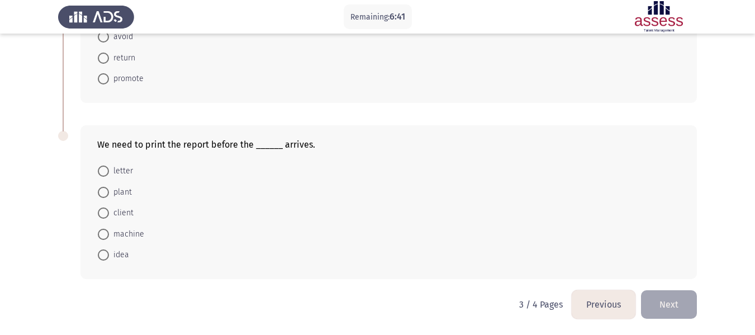
click at [105, 215] on span at bounding box center [103, 212] width 11 height 11
click at [105, 215] on input "client" at bounding box center [103, 212] width 11 height 11
radio input "true"
click at [667, 303] on button "Next" at bounding box center [669, 304] width 56 height 29
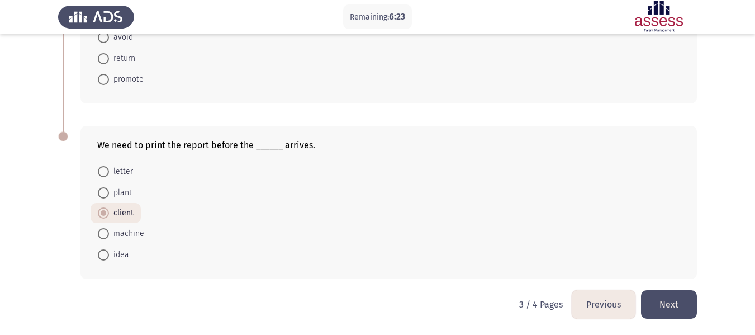
scroll to position [0, 0]
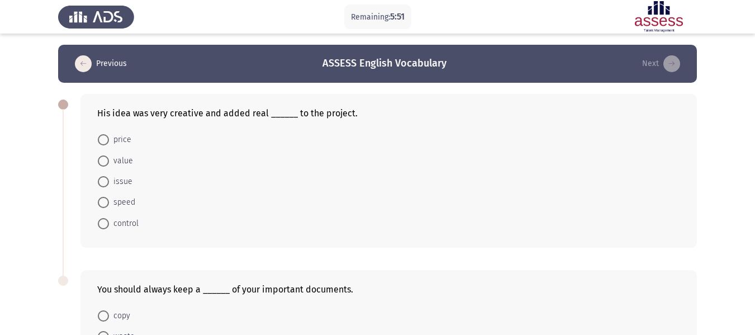
click at [101, 159] on span at bounding box center [103, 160] width 11 height 11
click at [101, 159] on input "value" at bounding box center [103, 160] width 11 height 11
radio input "true"
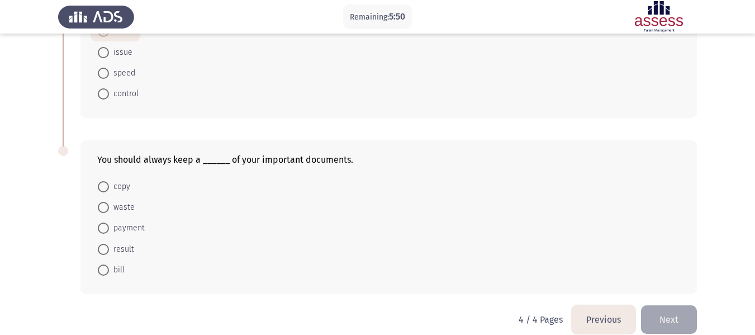
scroll to position [144, 0]
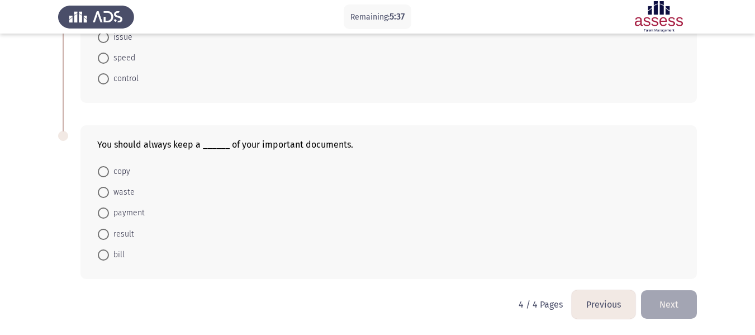
click at [105, 172] on span at bounding box center [103, 171] width 11 height 11
click at [105, 172] on input "copy" at bounding box center [103, 171] width 11 height 11
radio input "true"
click at [678, 303] on button "Next" at bounding box center [669, 304] width 56 height 29
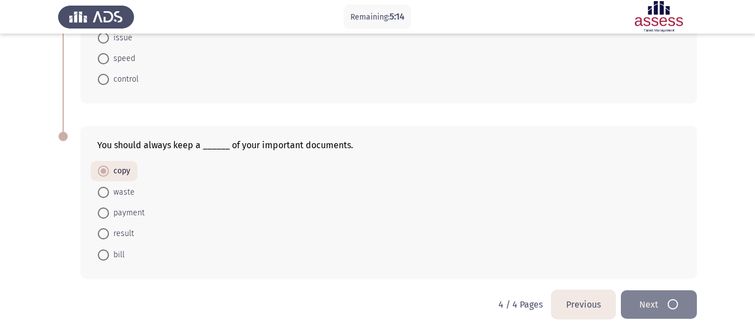
scroll to position [0, 0]
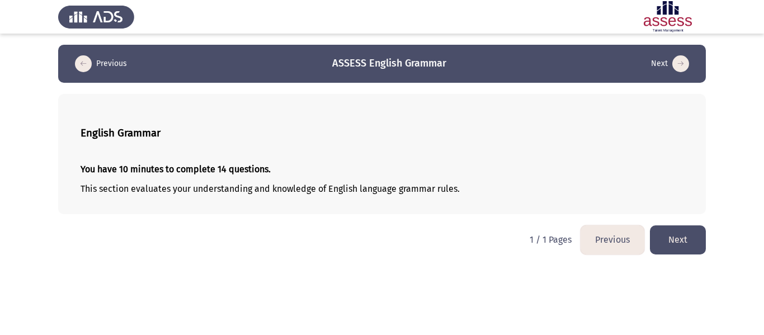
click at [685, 237] on button "Next" at bounding box center [678, 239] width 56 height 29
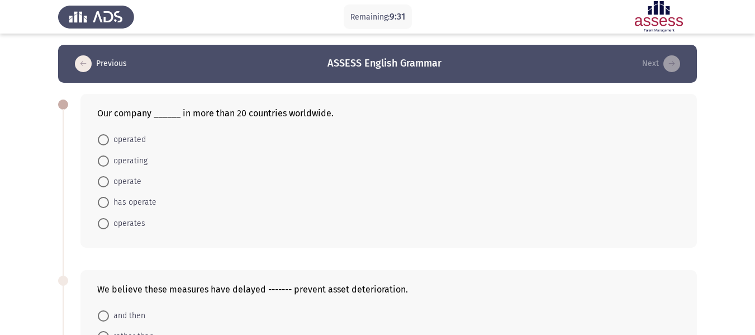
click at [101, 224] on span at bounding box center [103, 223] width 11 height 11
click at [101, 224] on input "operates" at bounding box center [103, 223] width 11 height 11
radio input "true"
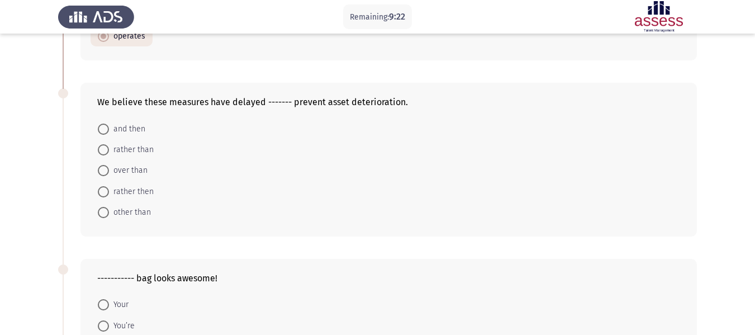
scroll to position [168, 0]
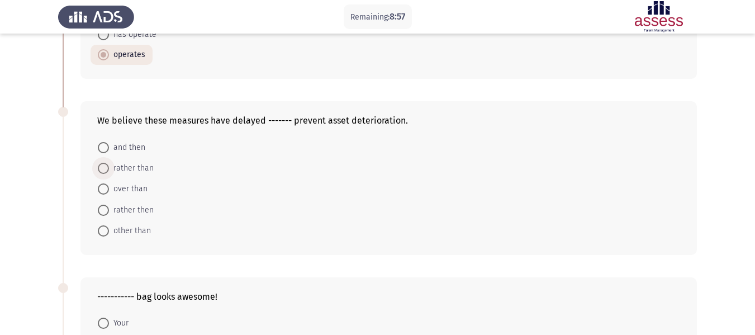
click at [107, 173] on span at bounding box center [103, 168] width 11 height 11
click at [107, 173] on input "rather than" at bounding box center [103, 168] width 11 height 11
radio input "true"
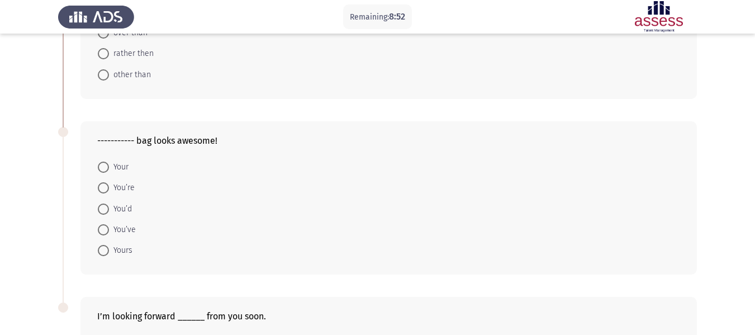
scroll to position [335, 0]
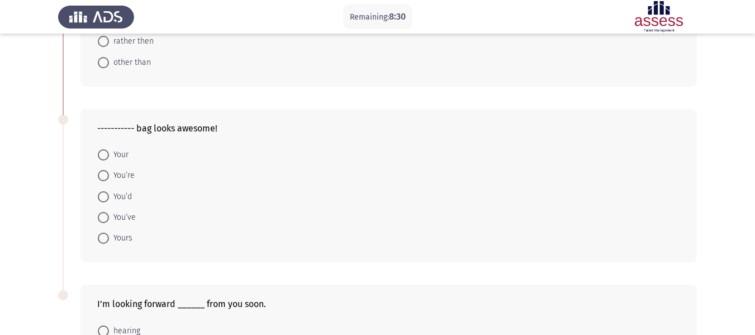
click at [106, 178] on span at bounding box center [103, 175] width 11 height 11
click at [106, 178] on input "You’re" at bounding box center [103, 175] width 11 height 11
radio input "true"
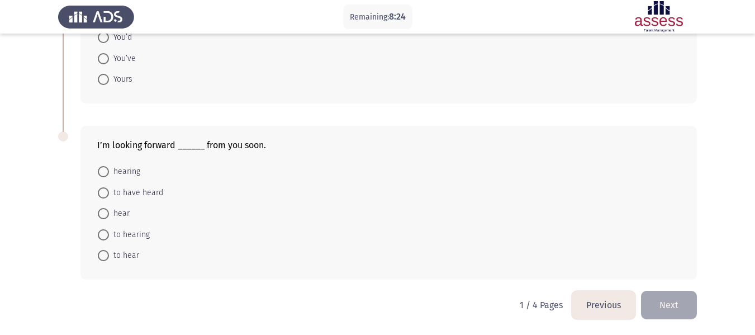
scroll to position [494, 0]
click at [104, 172] on span at bounding box center [103, 170] width 11 height 11
click at [104, 172] on input "hearing" at bounding box center [103, 170] width 11 height 11
radio input "true"
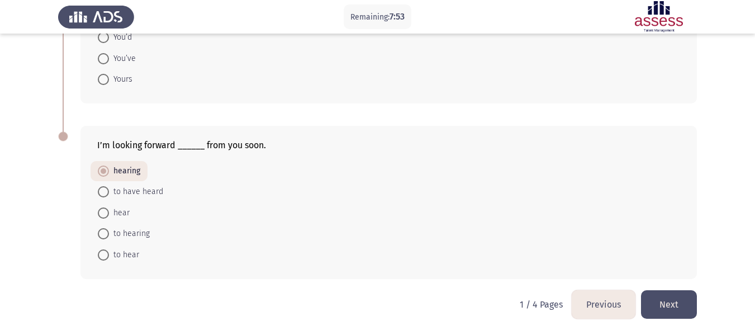
click at [102, 238] on span at bounding box center [103, 233] width 11 height 11
click at [102, 238] on input "to hearing" at bounding box center [103, 233] width 11 height 11
radio input "true"
click at [672, 308] on button "Next" at bounding box center [669, 304] width 56 height 29
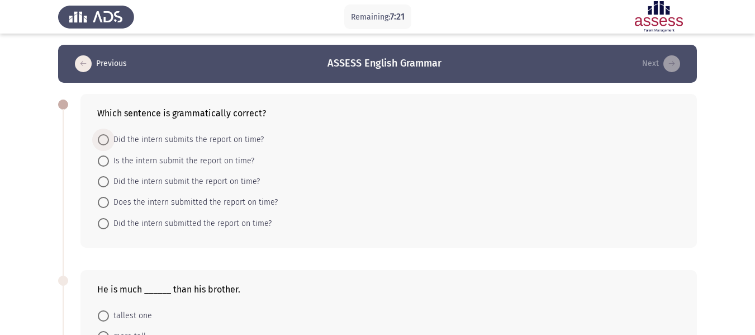
click at [104, 140] on span at bounding box center [103, 139] width 11 height 11
click at [104, 140] on input "Did the intern submits the report on time?" at bounding box center [103, 139] width 11 height 11
radio input "true"
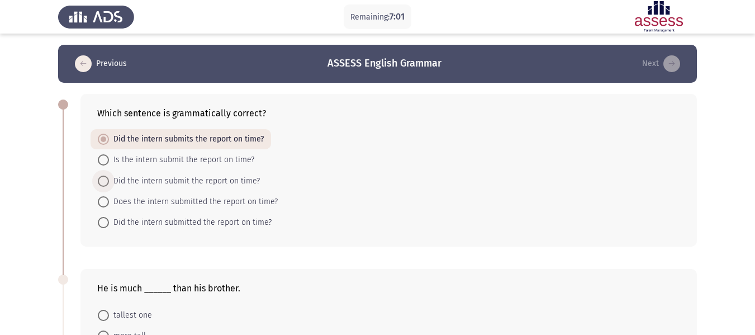
click at [105, 182] on span at bounding box center [103, 181] width 11 height 11
click at [105, 182] on input "Did the intern submit the report on time?" at bounding box center [103, 181] width 11 height 11
radio input "true"
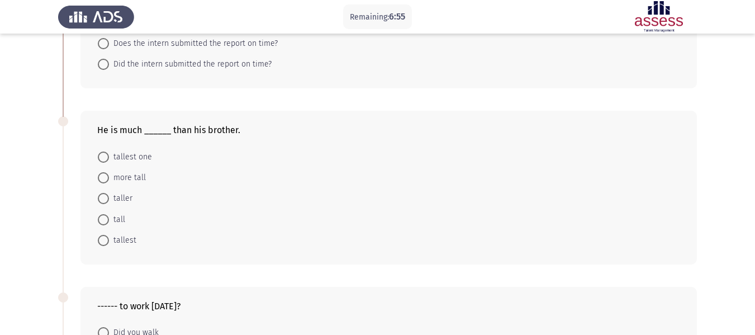
scroll to position [168, 0]
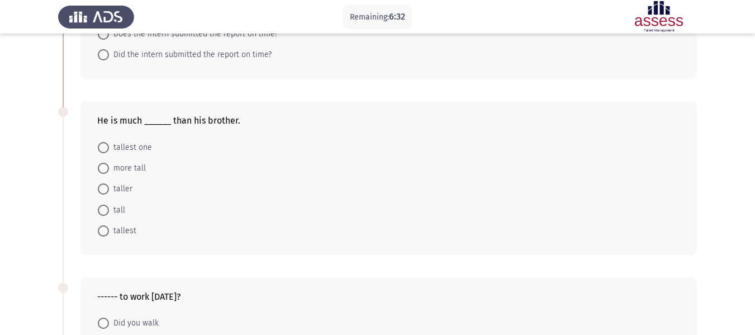
click at [101, 190] on span at bounding box center [103, 188] width 11 height 11
click at [101, 190] on input "taller" at bounding box center [103, 188] width 11 height 11
radio input "true"
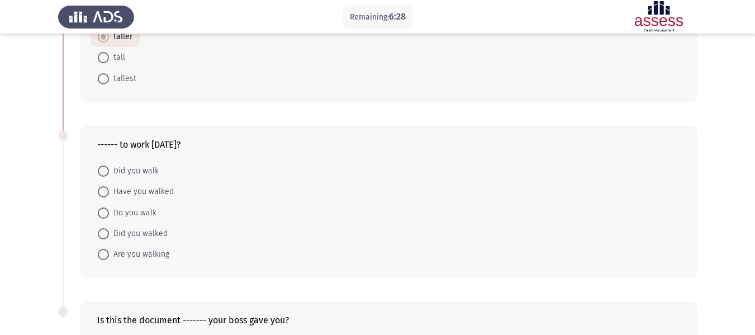
scroll to position [335, 0]
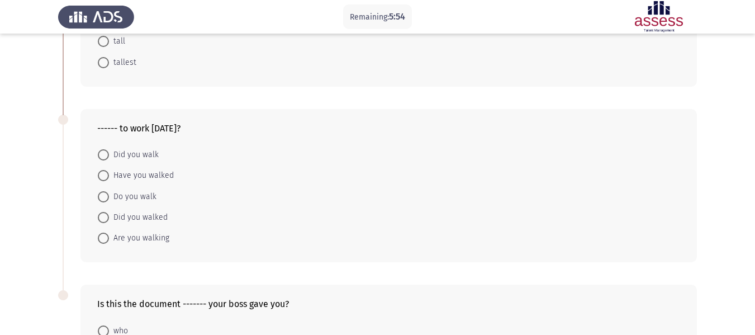
click at [100, 159] on span at bounding box center [103, 154] width 11 height 11
click at [100, 159] on input "Did you walk" at bounding box center [103, 154] width 11 height 11
radio input "true"
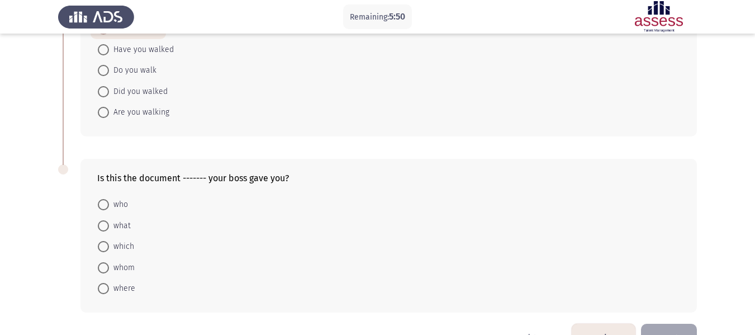
scroll to position [494, 0]
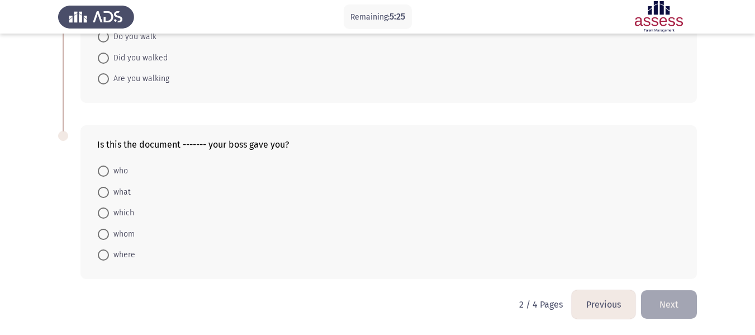
click at [101, 213] on span at bounding box center [103, 212] width 11 height 11
click at [101, 213] on input "which" at bounding box center [103, 212] width 11 height 11
radio input "true"
click at [663, 304] on button "Next" at bounding box center [669, 304] width 56 height 29
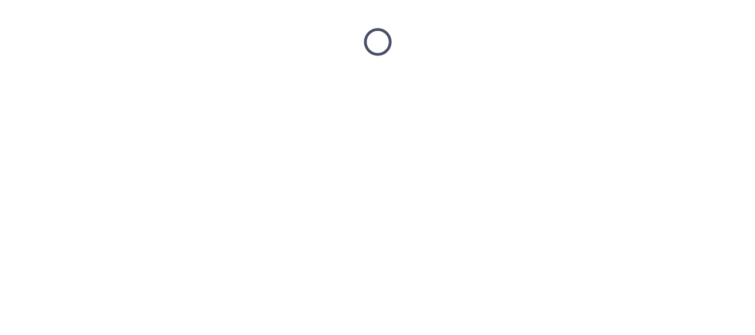
scroll to position [0, 0]
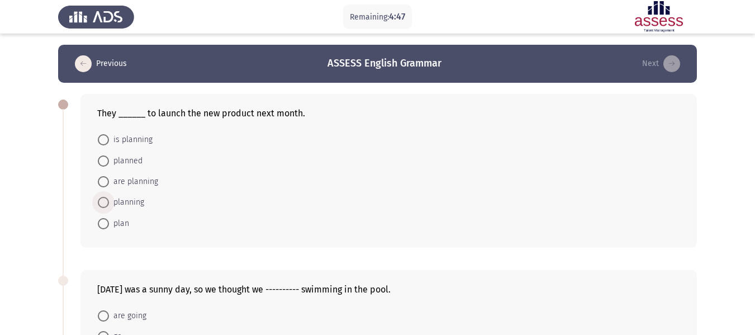
click at [101, 206] on span at bounding box center [103, 202] width 11 height 11
click at [101, 206] on input "planning" at bounding box center [103, 202] width 11 height 11
radio input "true"
click at [105, 184] on span at bounding box center [103, 181] width 11 height 11
click at [105, 184] on input "are planning" at bounding box center [103, 181] width 11 height 11
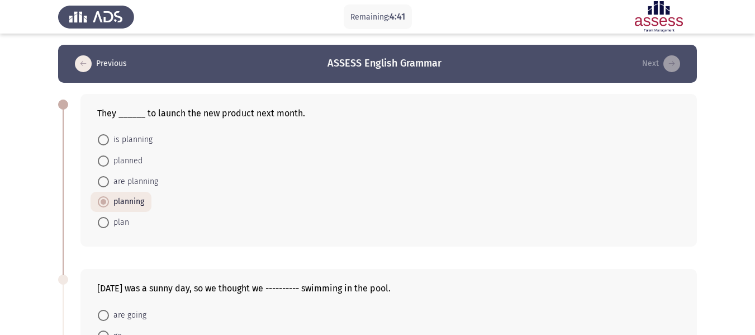
radio input "true"
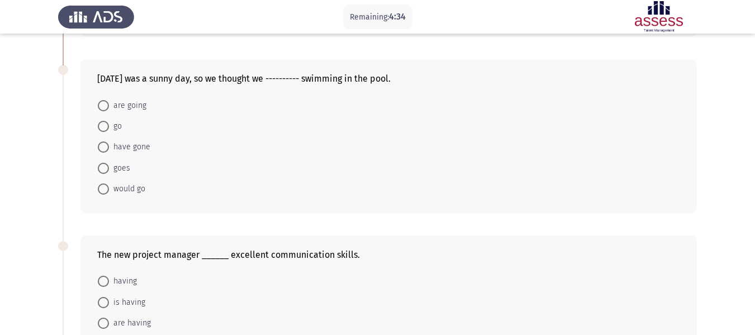
scroll to position [209, 0]
click at [100, 192] on span at bounding box center [103, 189] width 11 height 11
click at [100, 192] on input "would go" at bounding box center [103, 189] width 11 height 11
radio input "true"
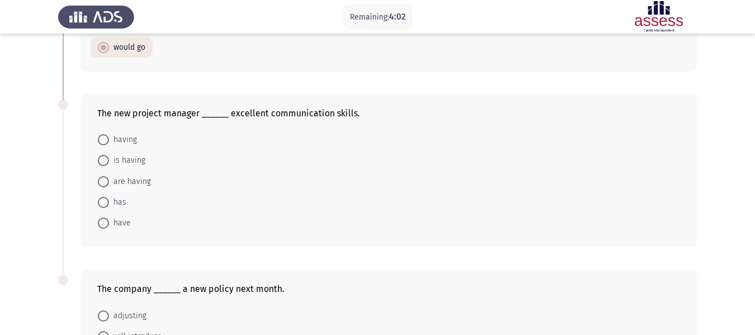
scroll to position [376, 0]
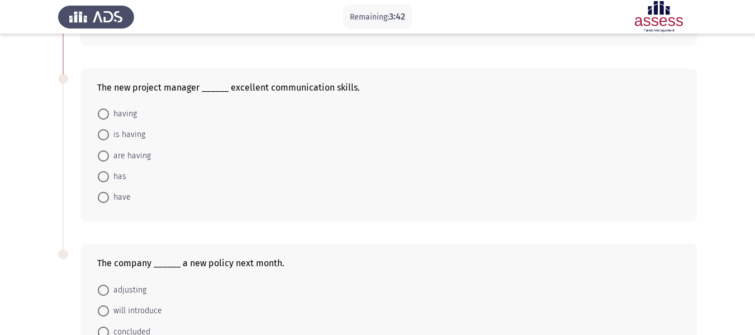
click at [103, 172] on span at bounding box center [103, 176] width 11 height 11
click at [103, 172] on input "has" at bounding box center [103, 176] width 11 height 11
radio input "true"
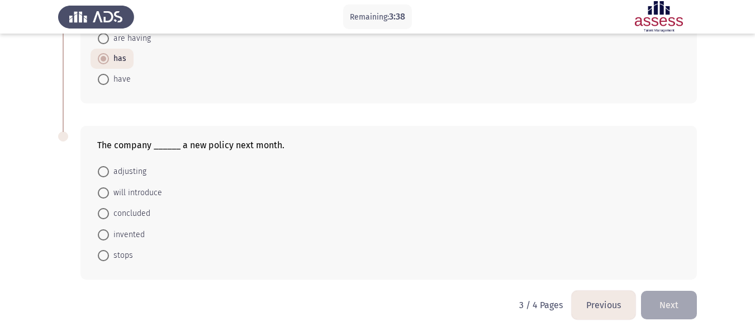
scroll to position [494, 0]
click at [102, 192] on span at bounding box center [103, 192] width 11 height 11
click at [102, 192] on input "will introduce" at bounding box center [103, 192] width 11 height 11
radio input "true"
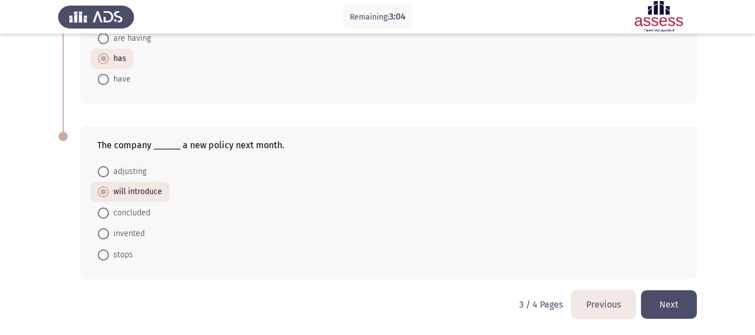
click at [668, 306] on button "Next" at bounding box center [669, 304] width 56 height 29
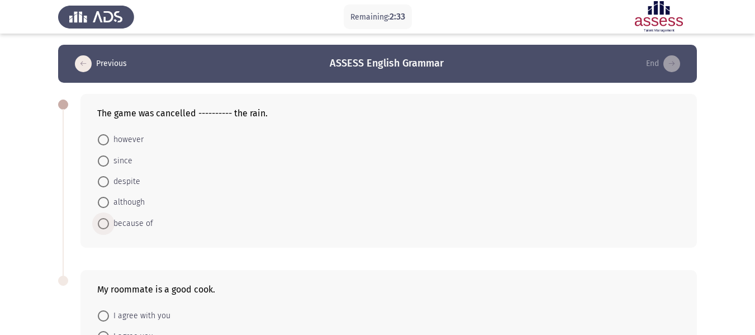
click at [103, 222] on span at bounding box center [103, 223] width 11 height 11
click at [103, 222] on input "because of" at bounding box center [103, 223] width 11 height 11
radio input "true"
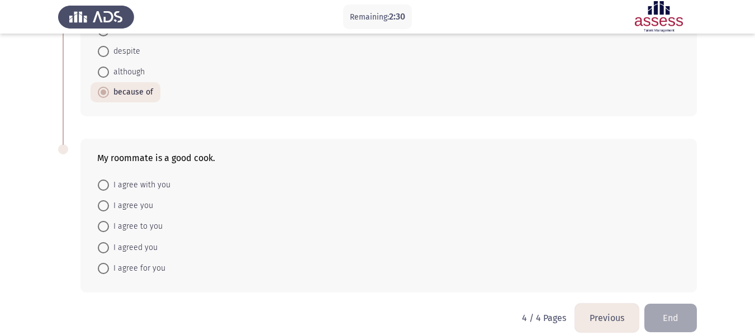
scroll to position [144, 0]
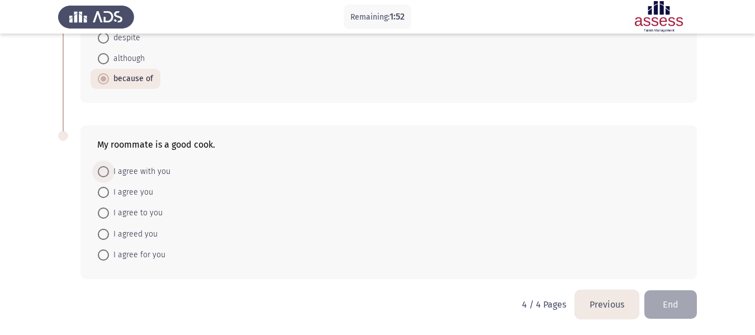
click at [105, 172] on span at bounding box center [103, 171] width 11 height 11
click at [105, 172] on input "I agree with you" at bounding box center [103, 171] width 11 height 11
radio input "true"
click at [670, 301] on button "End" at bounding box center [671, 304] width 53 height 29
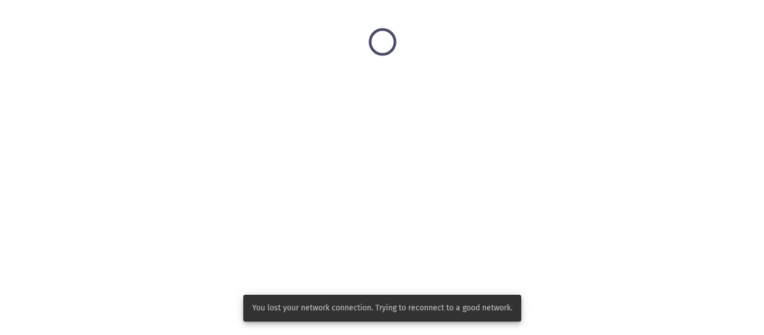
scroll to position [0, 0]
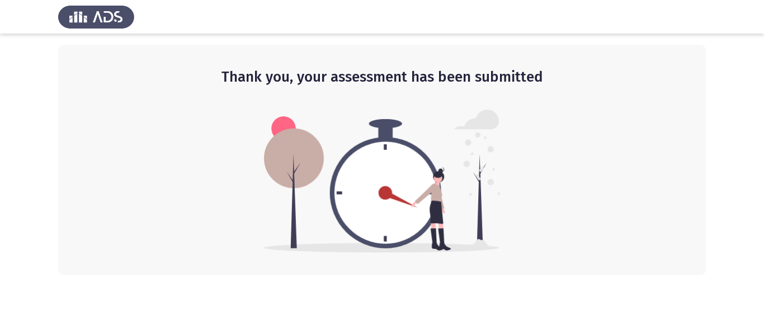
drag, startPoint x: 223, startPoint y: 77, endPoint x: 536, endPoint y: 74, distance: 313.1
click at [541, 76] on h2 "Thank you, your assessment has been submitted" at bounding box center [382, 77] width 603 height 20
click at [495, 78] on h2 "Thank you, your assessment has been submitted" at bounding box center [382, 77] width 603 height 20
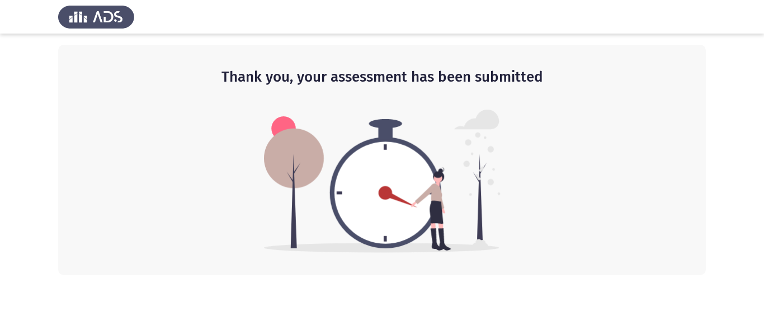
click at [495, 78] on h2 "Thank you, your assessment has been submitted" at bounding box center [382, 77] width 603 height 20
drag, startPoint x: 542, startPoint y: 74, endPoint x: 202, endPoint y: 73, distance: 339.9
click at [204, 75] on h2 "Thank you, your assessment has been submitted" at bounding box center [382, 77] width 603 height 20
